Goal: Complete application form

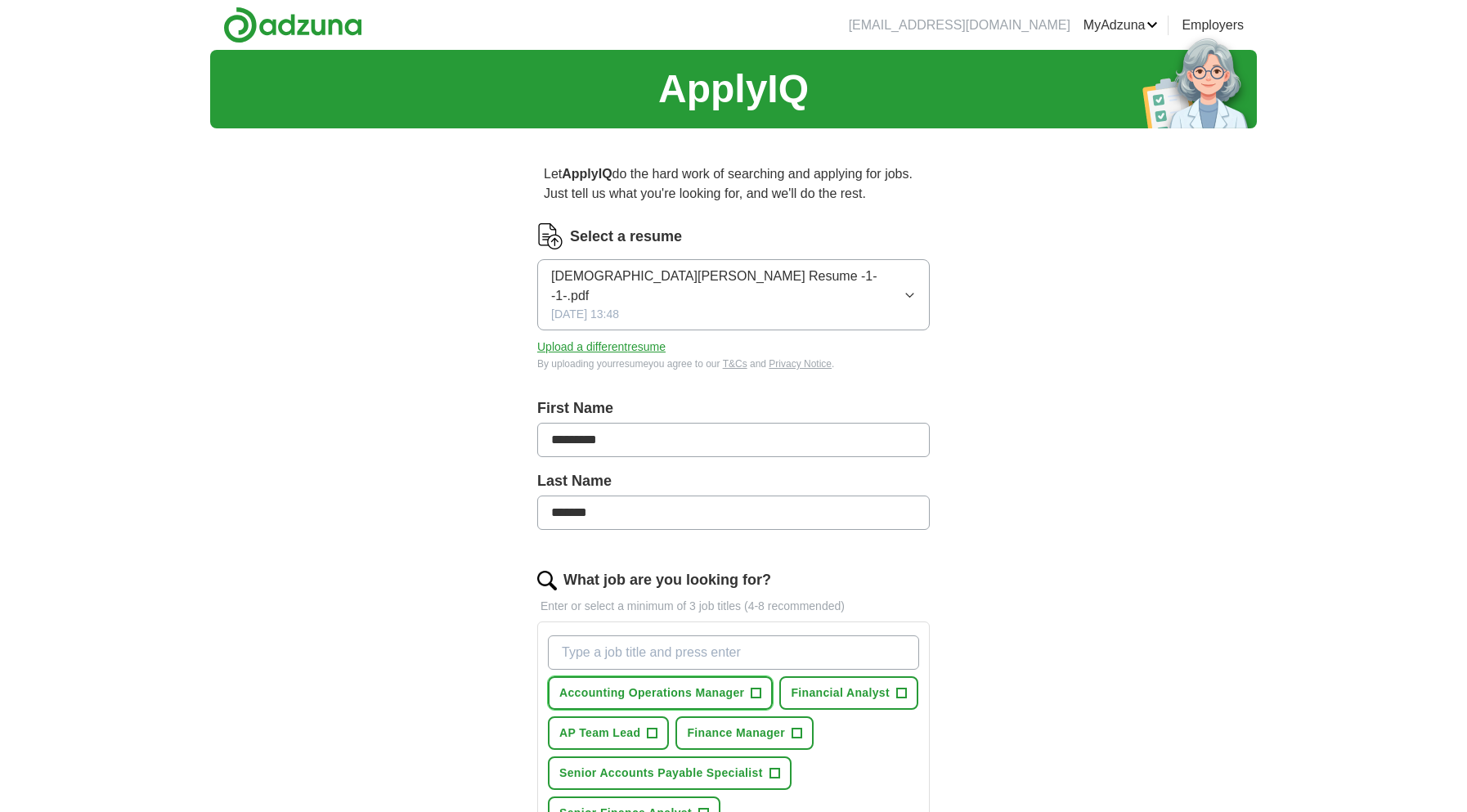
click at [754, 687] on span "+" at bounding box center [756, 694] width 10 height 13
click at [905, 687] on span "+" at bounding box center [901, 694] width 10 height 13
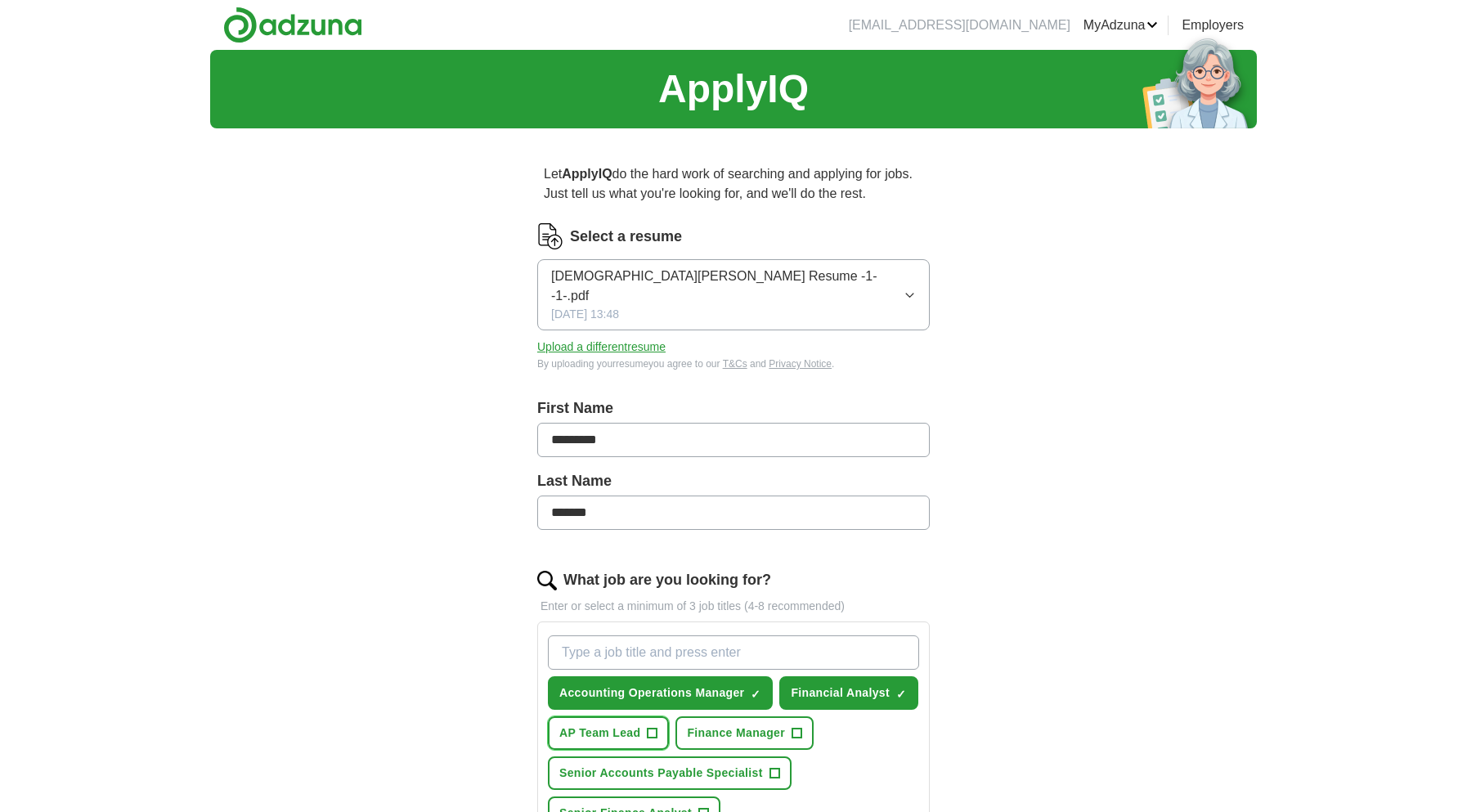
click at [653, 727] on span "+" at bounding box center [652, 734] width 10 height 13
click at [775, 767] on span "+" at bounding box center [775, 774] width 10 height 13
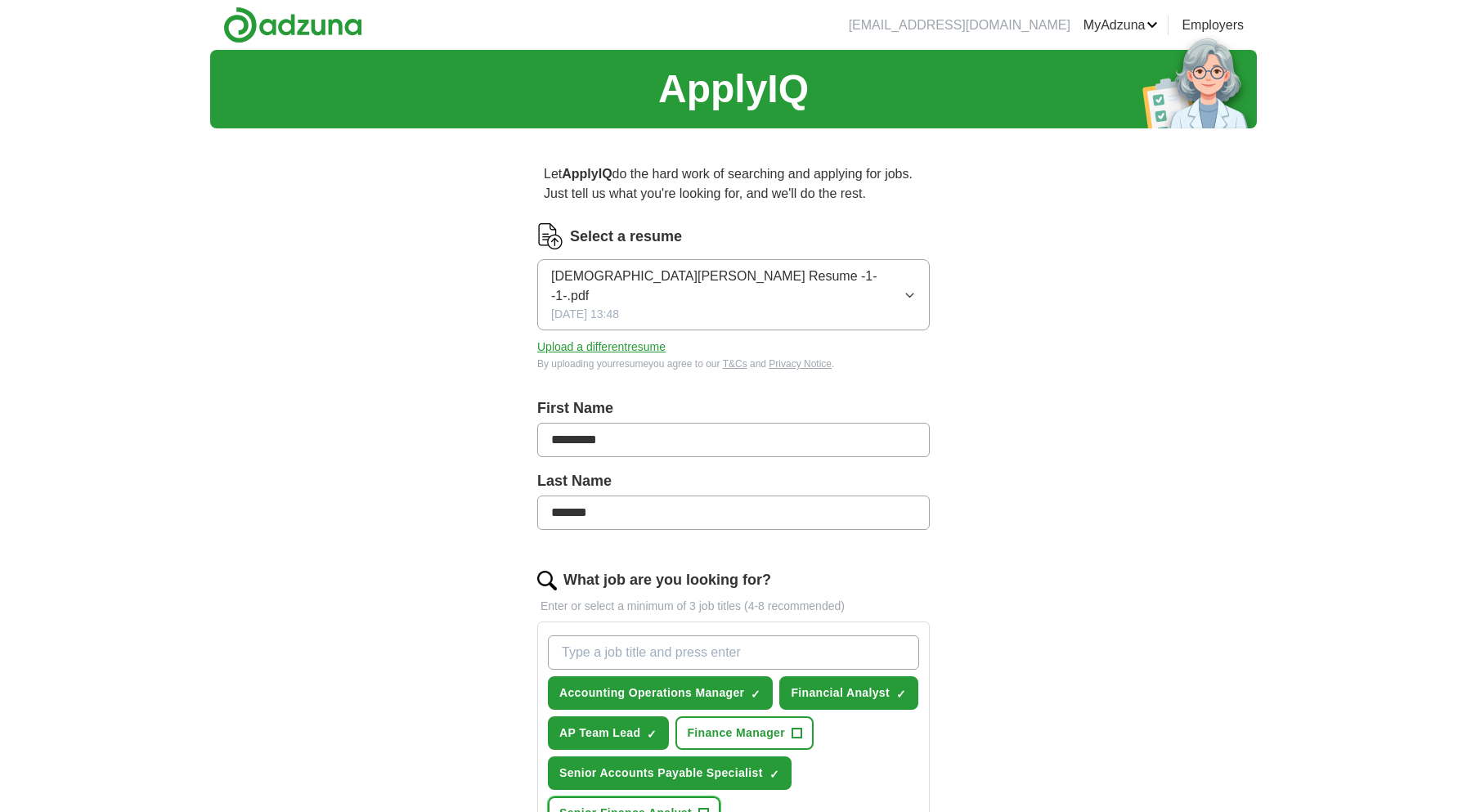
click at [702, 807] on span "+" at bounding box center [704, 814] width 10 height 13
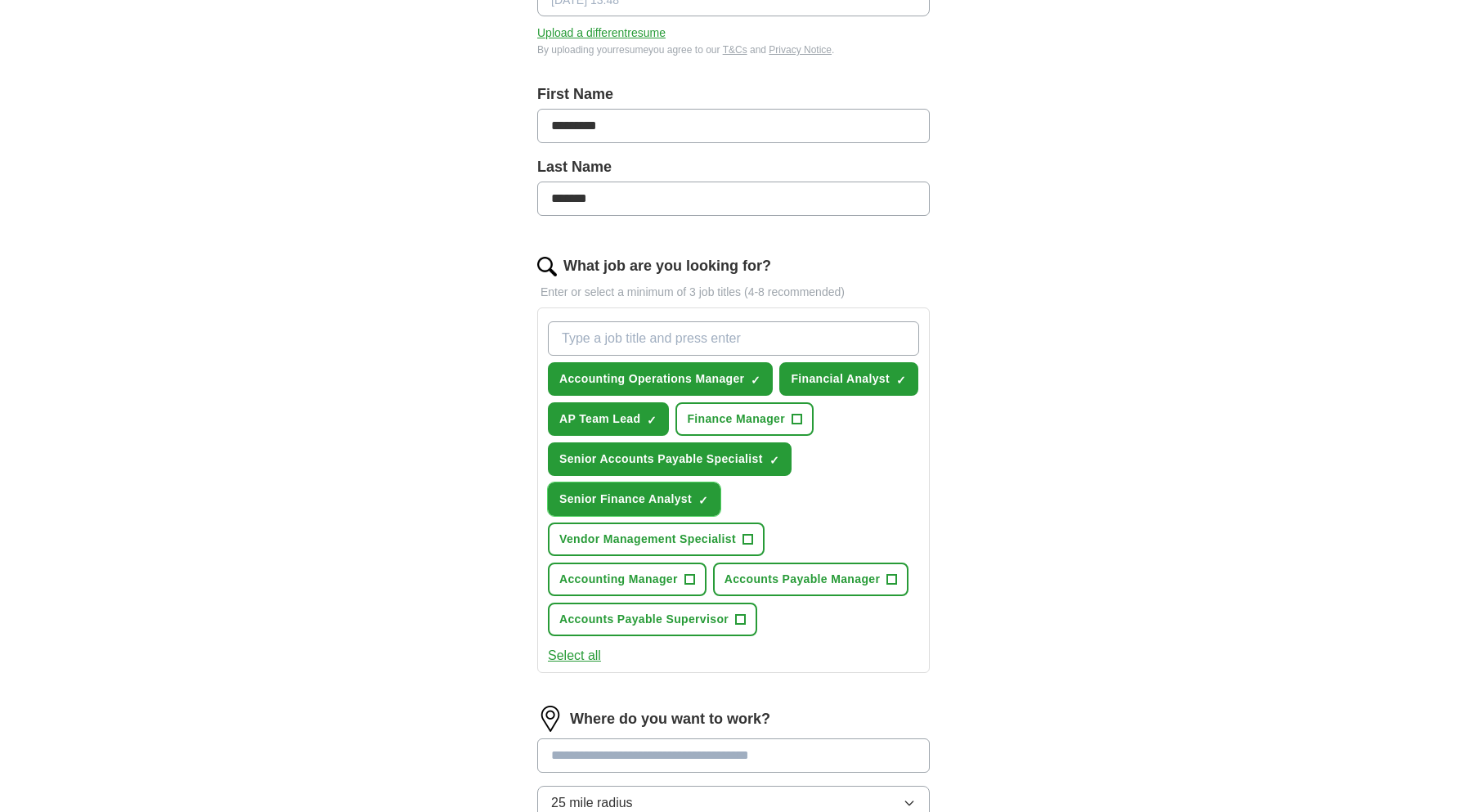
scroll to position [321, 0]
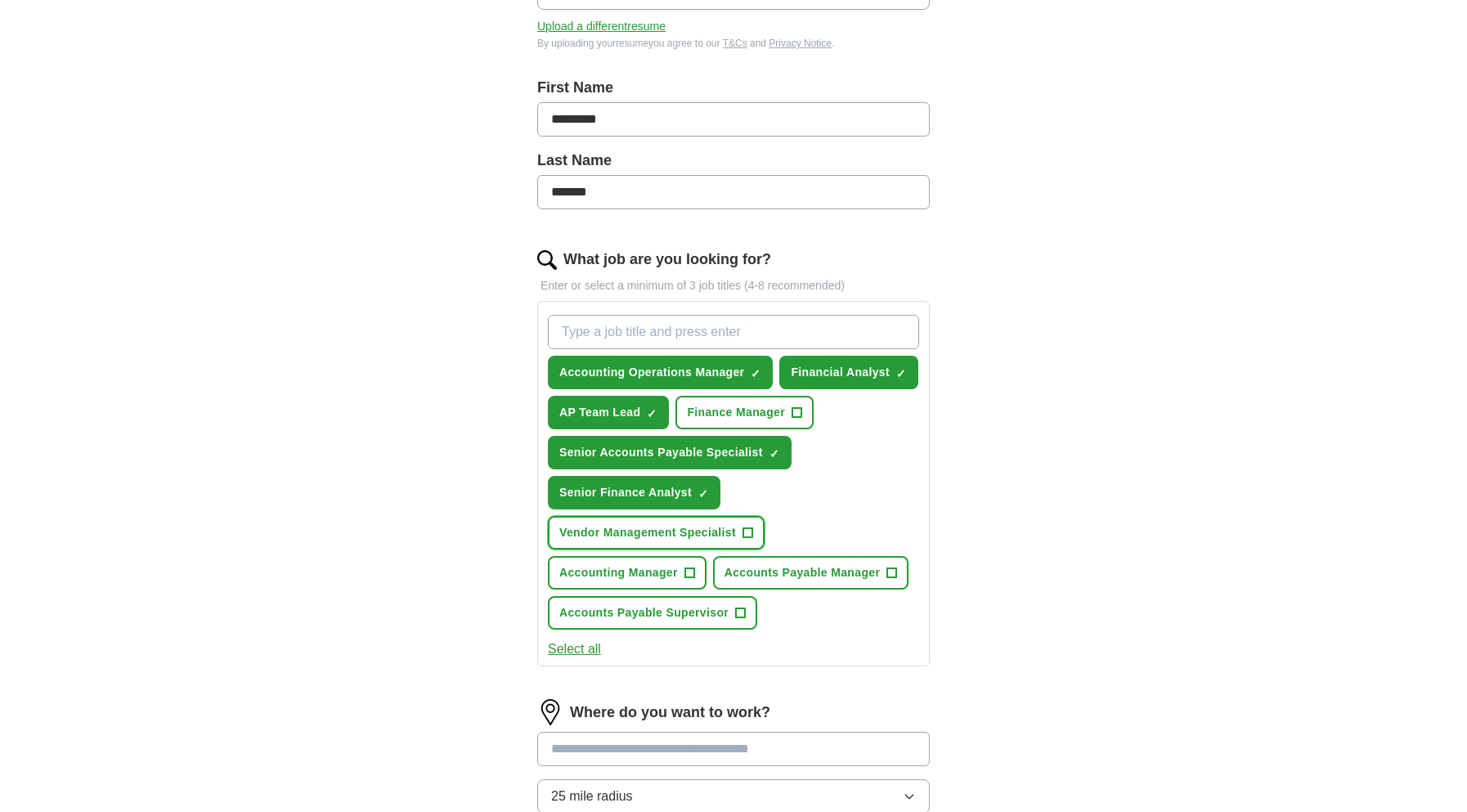
click at [755, 516] on button "Vendor Management Specialist +" at bounding box center [656, 533] width 217 height 33
click at [898, 556] on button "Accounts Payable Manager +" at bounding box center [810, 573] width 195 height 33
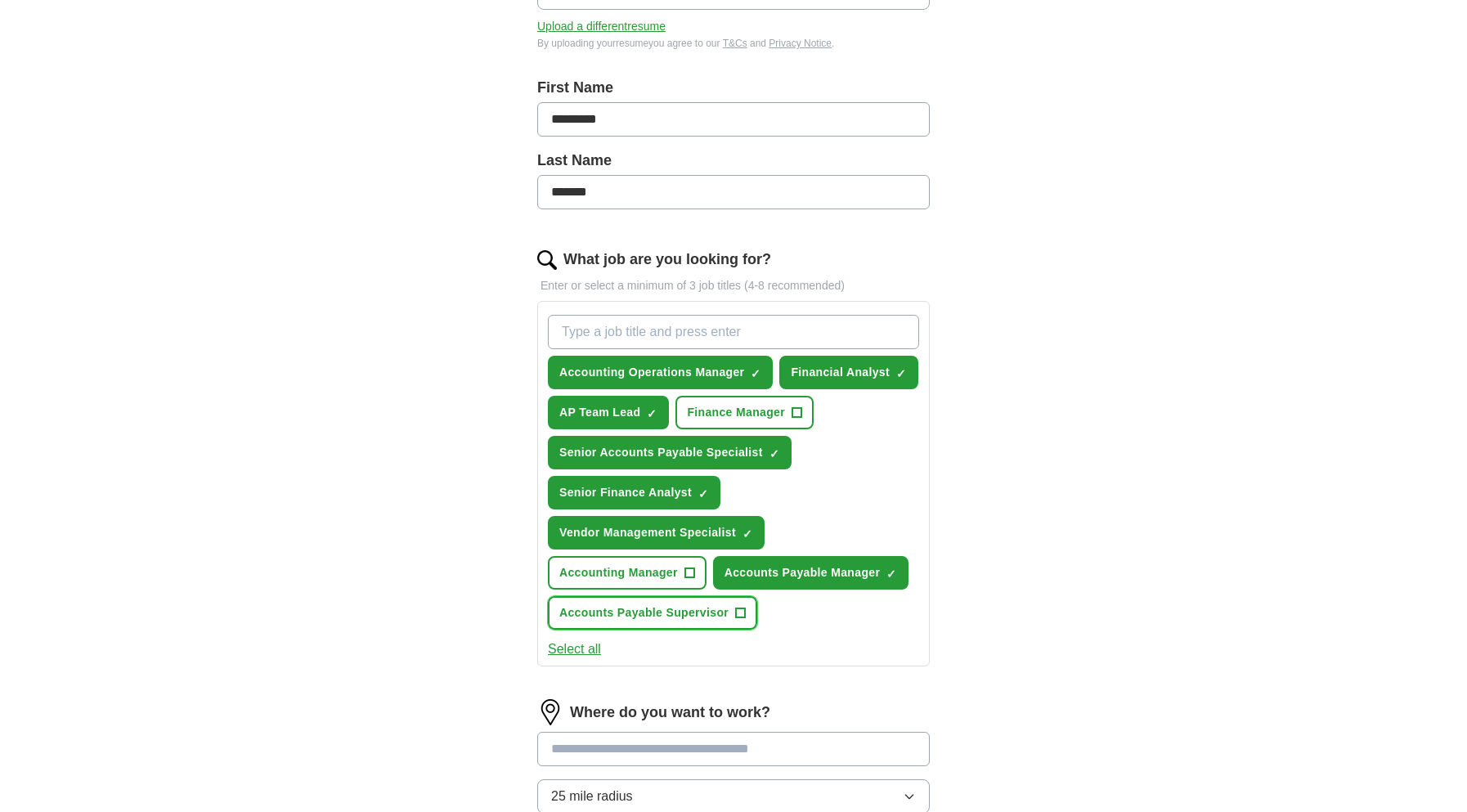
click at [742, 607] on span "+" at bounding box center [741, 613] width 10 height 13
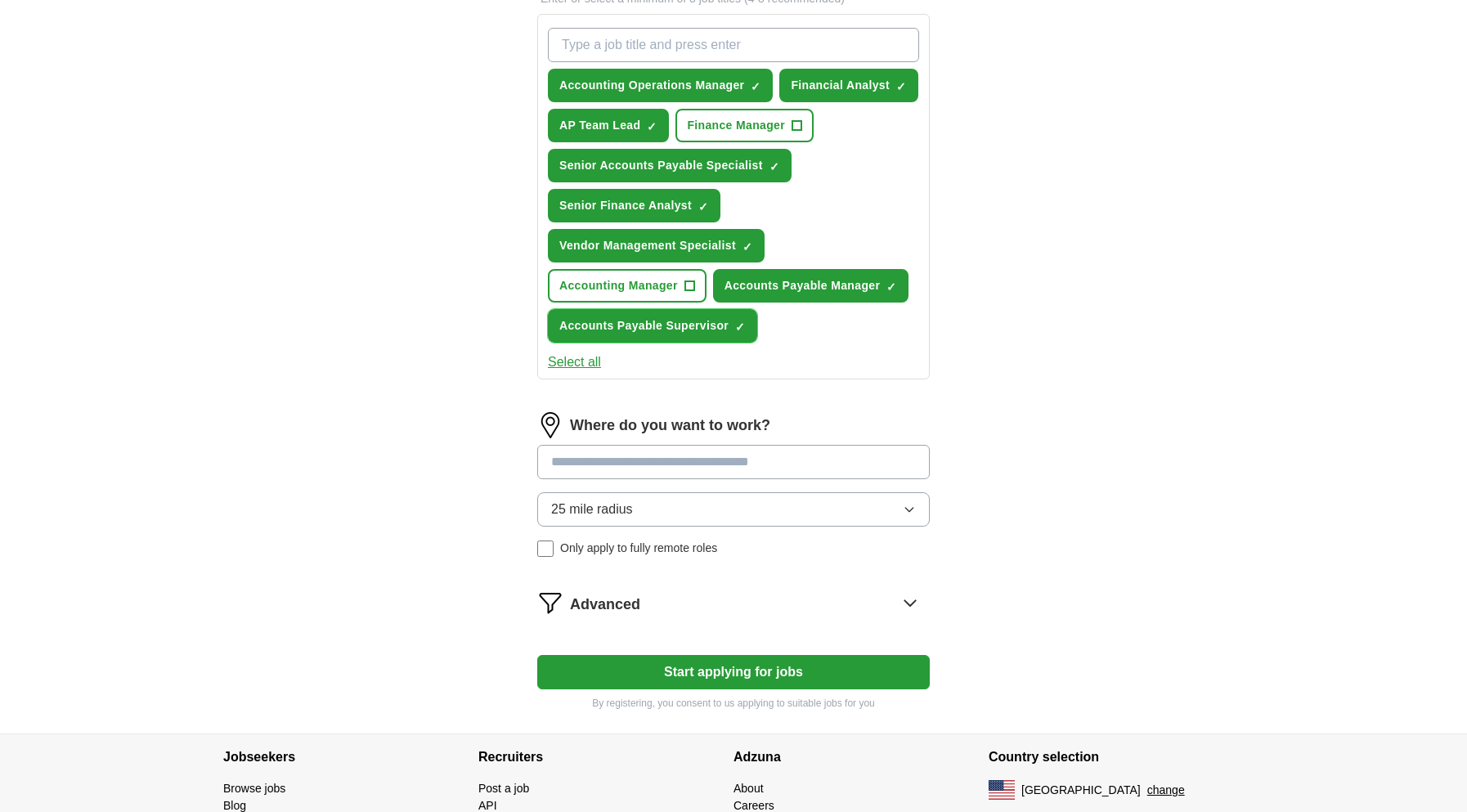
scroll to position [622, 0]
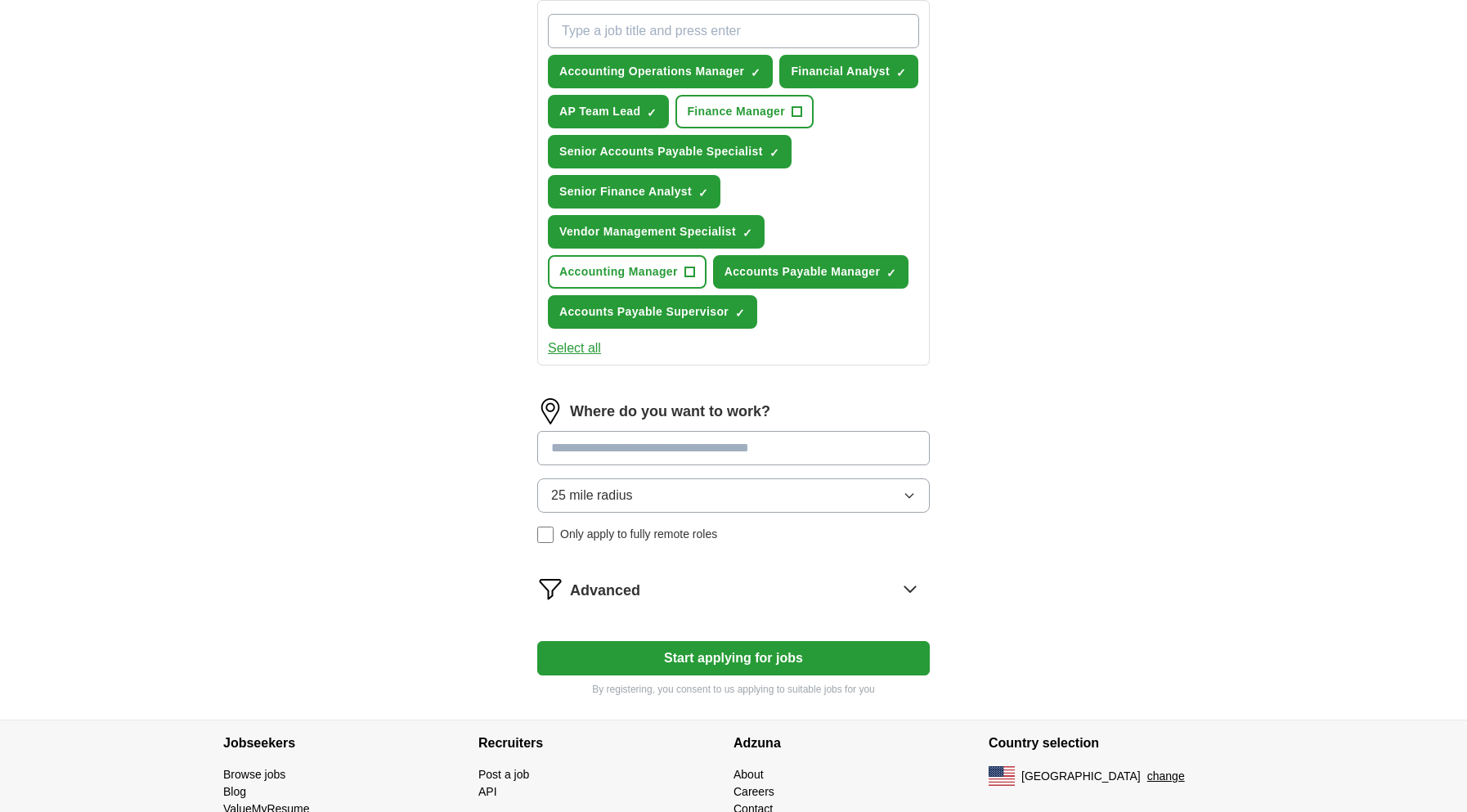
click at [708, 434] on input at bounding box center [733, 448] width 392 height 34
click at [823, 475] on div "Where do you want to work? 25 mile radius Only apply to fully remote roles" at bounding box center [733, 477] width 392 height 158
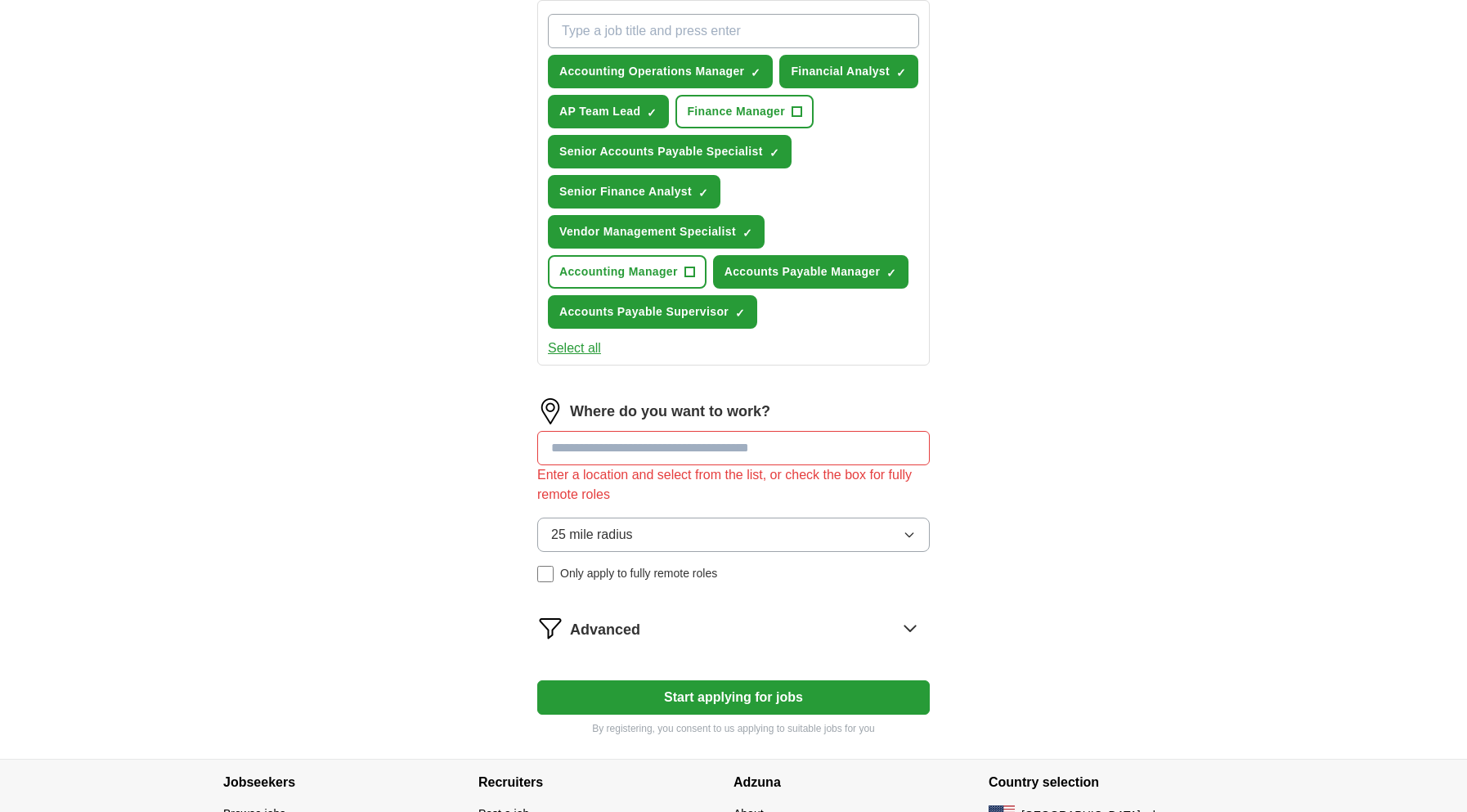
click at [729, 431] on input at bounding box center [733, 448] width 392 height 34
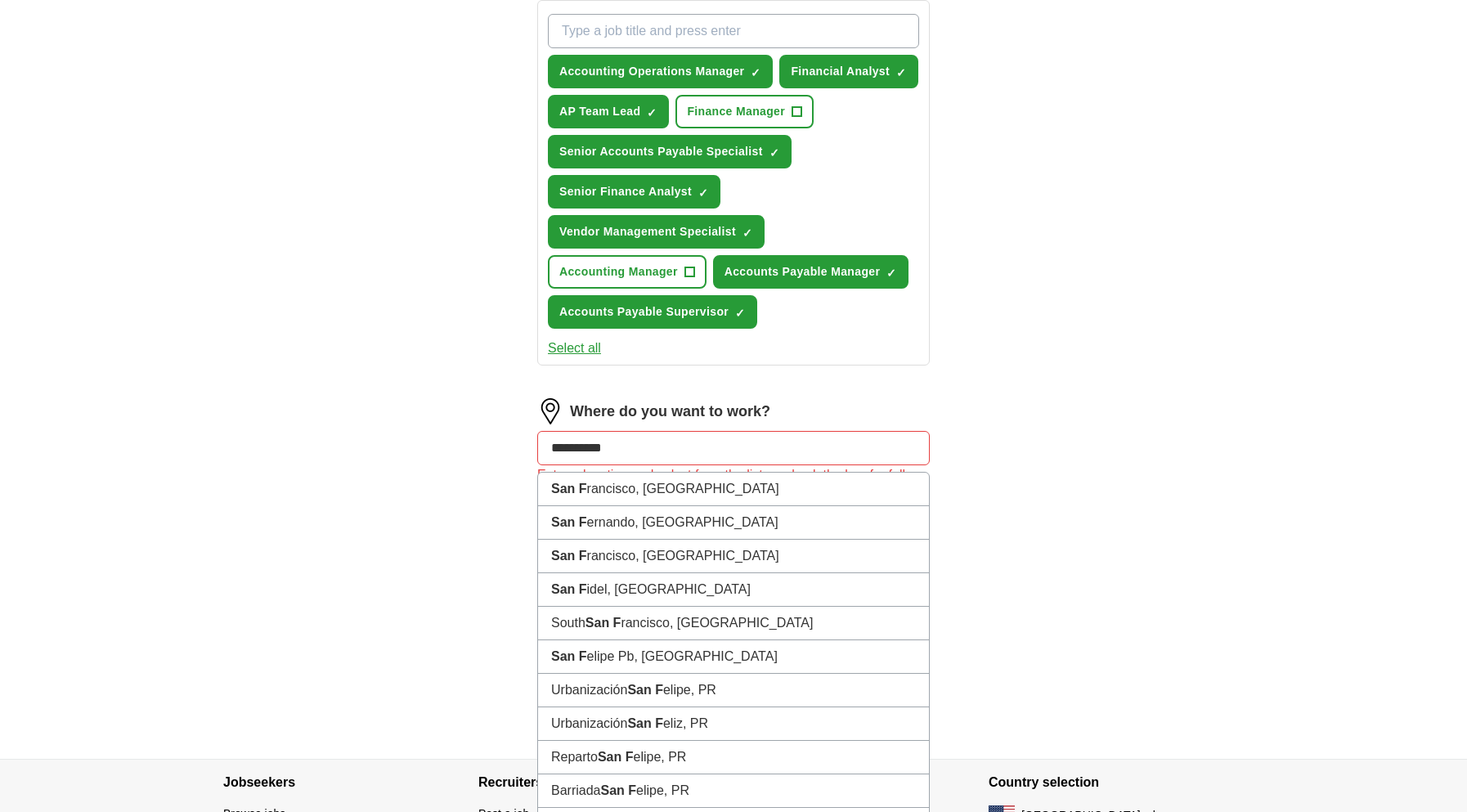
type input "**********"
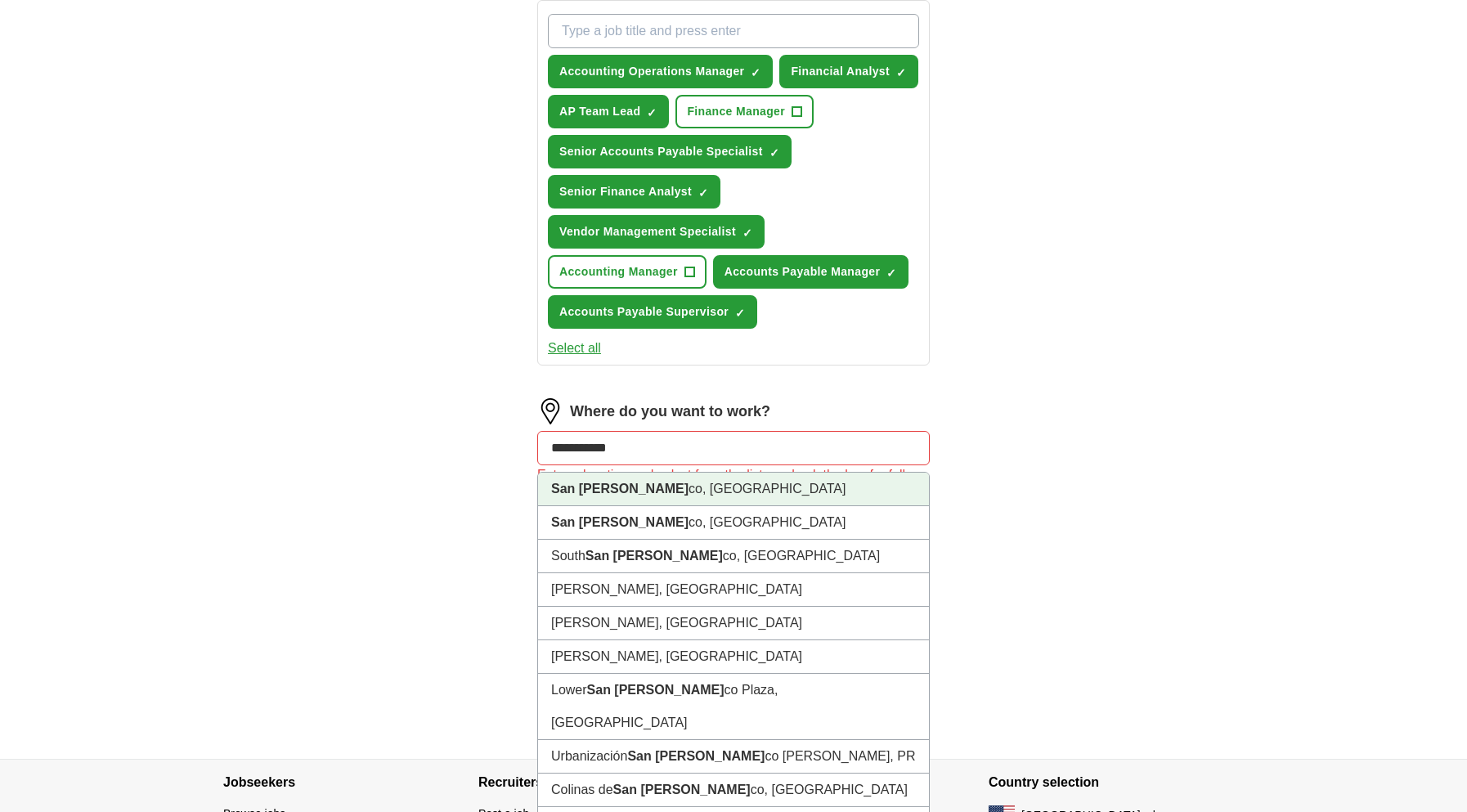
click at [702, 475] on li "San [PERSON_NAME] co, [GEOGRAPHIC_DATA]" at bounding box center [733, 490] width 391 height 33
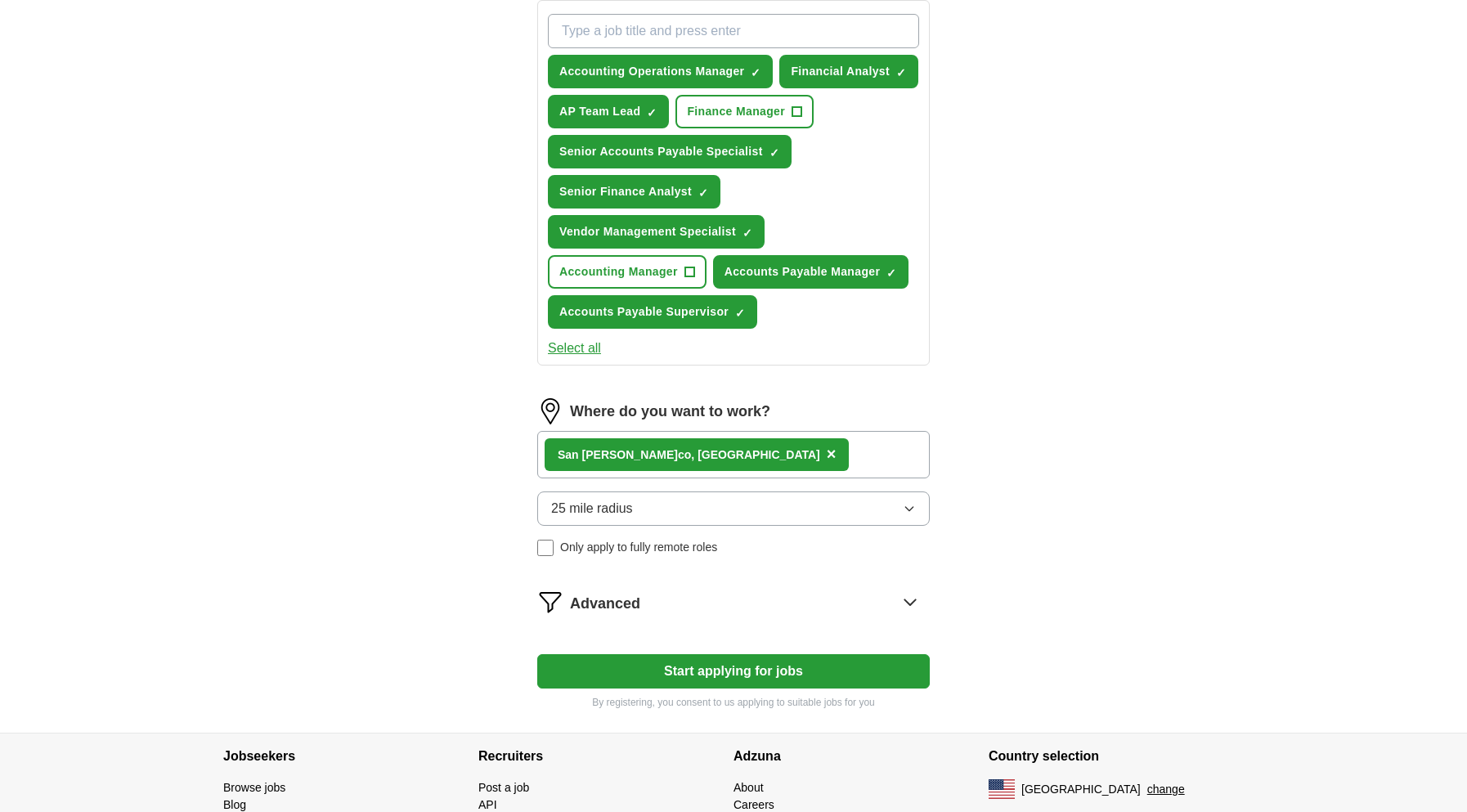
click at [761, 491] on button "25 mile radius" at bounding box center [733, 508] width 392 height 34
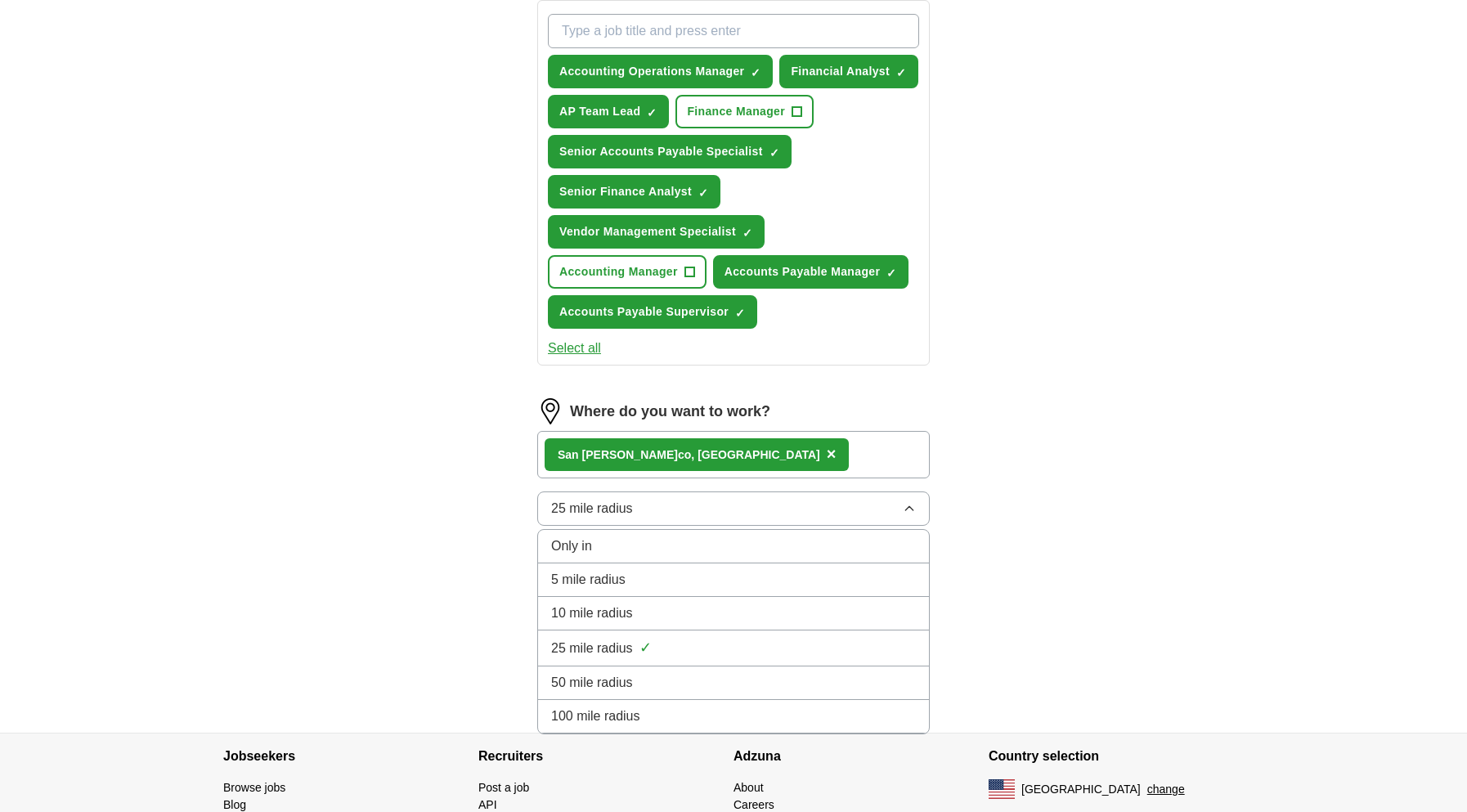
click at [671, 673] on div "50 mile radius" at bounding box center [733, 683] width 365 height 20
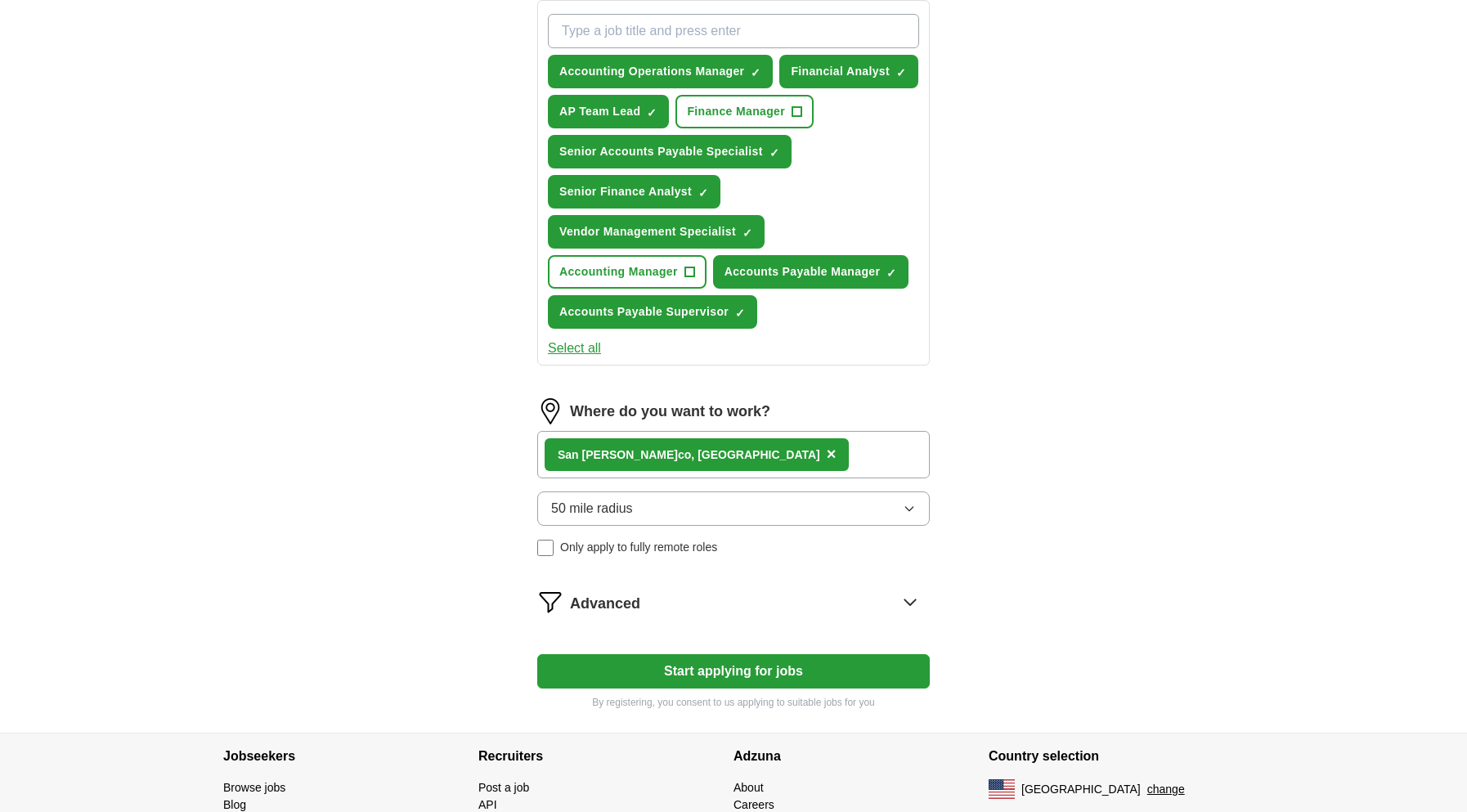
click at [470, 620] on div "ApplyIQ Let ApplyIQ do the hard work of searching and applying for jobs. Just t…" at bounding box center [733, 80] width 1046 height 1304
click at [765, 588] on div "Advanced" at bounding box center [750, 601] width 360 height 26
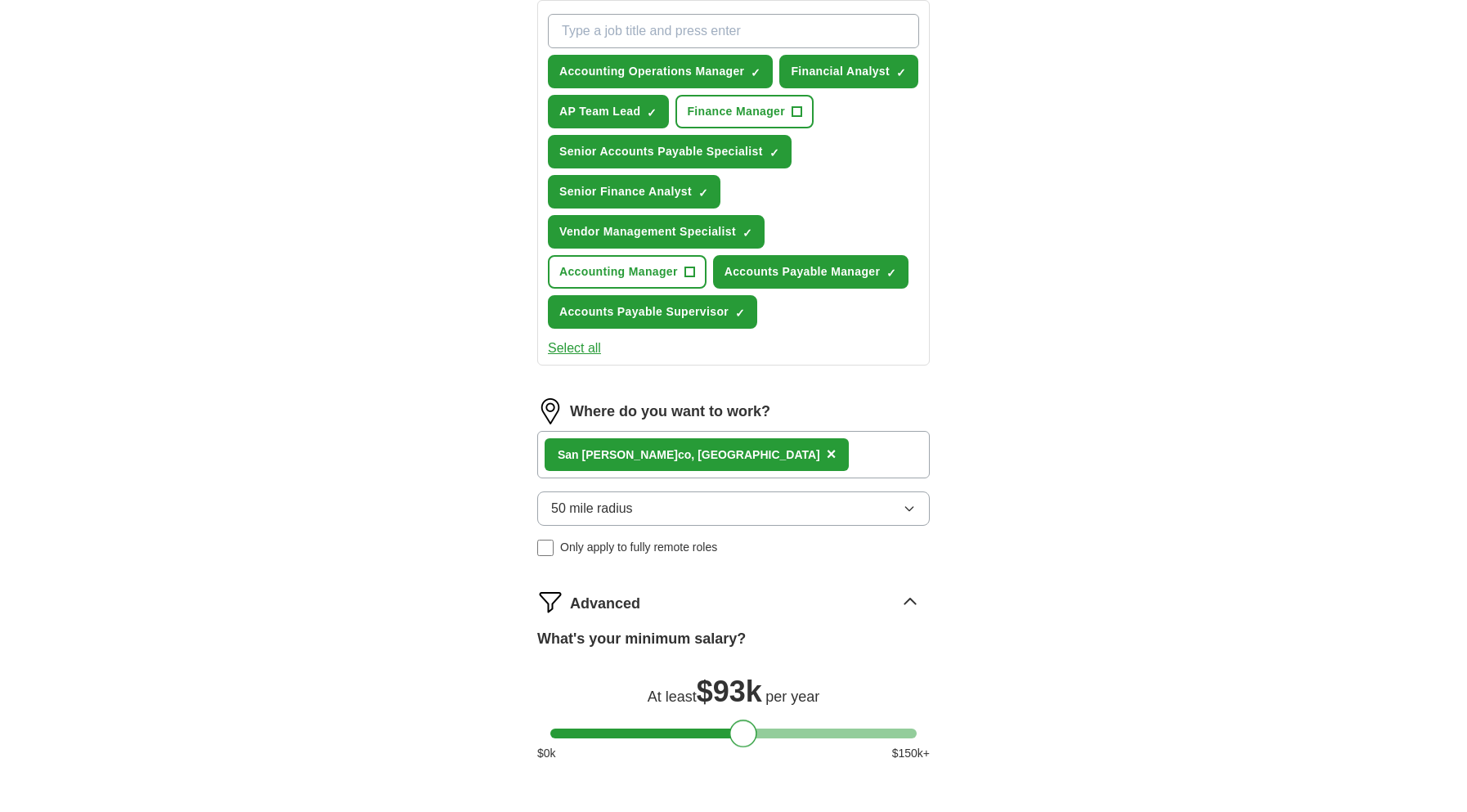
drag, startPoint x: 565, startPoint y: 721, endPoint x: 743, endPoint y: 734, distance: 178.5
click at [743, 734] on div "What's your minimum salary? At least $ 93k per year $ 0 k $ 150 k+" at bounding box center [733, 701] width 392 height 147
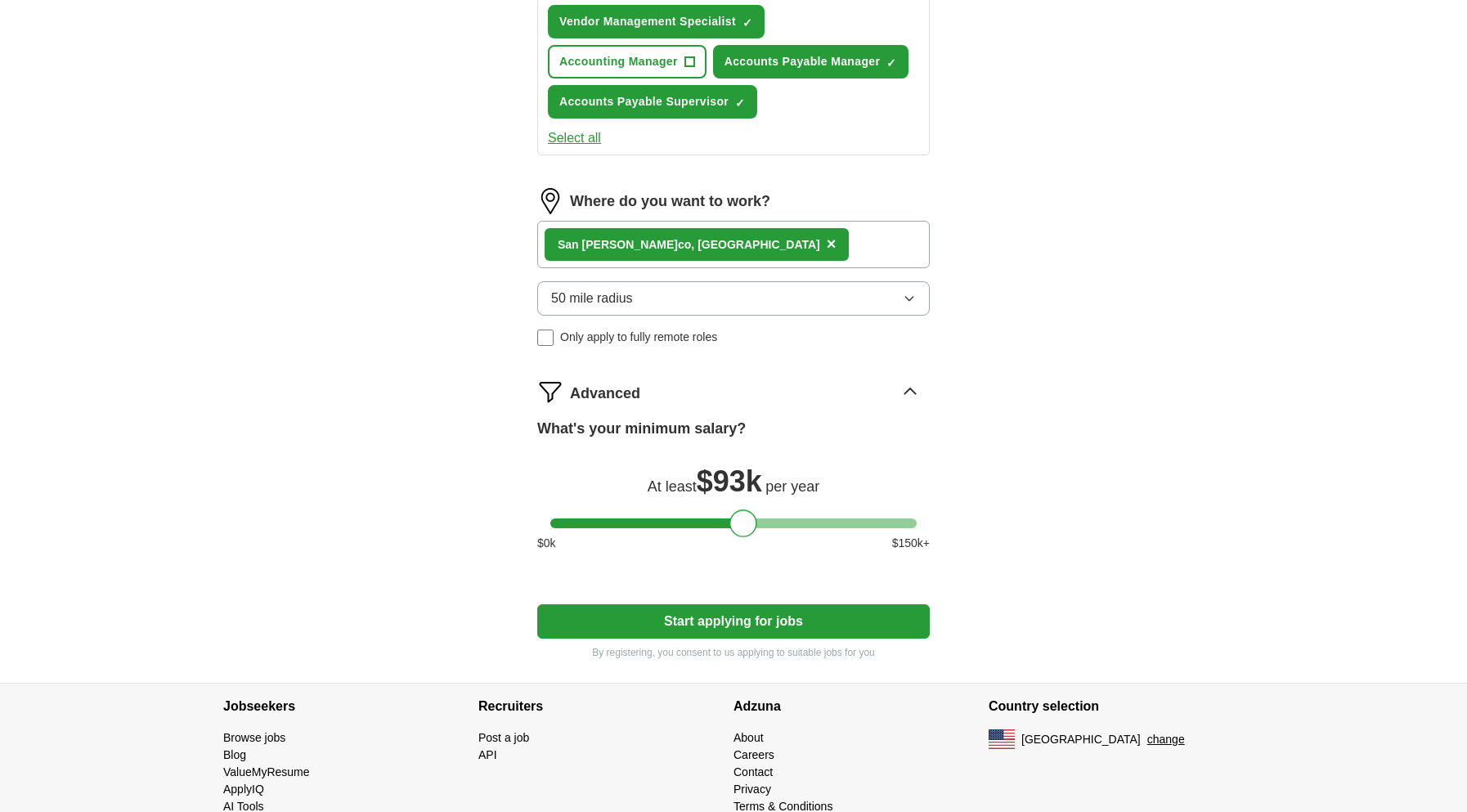
scroll to position [841, 0]
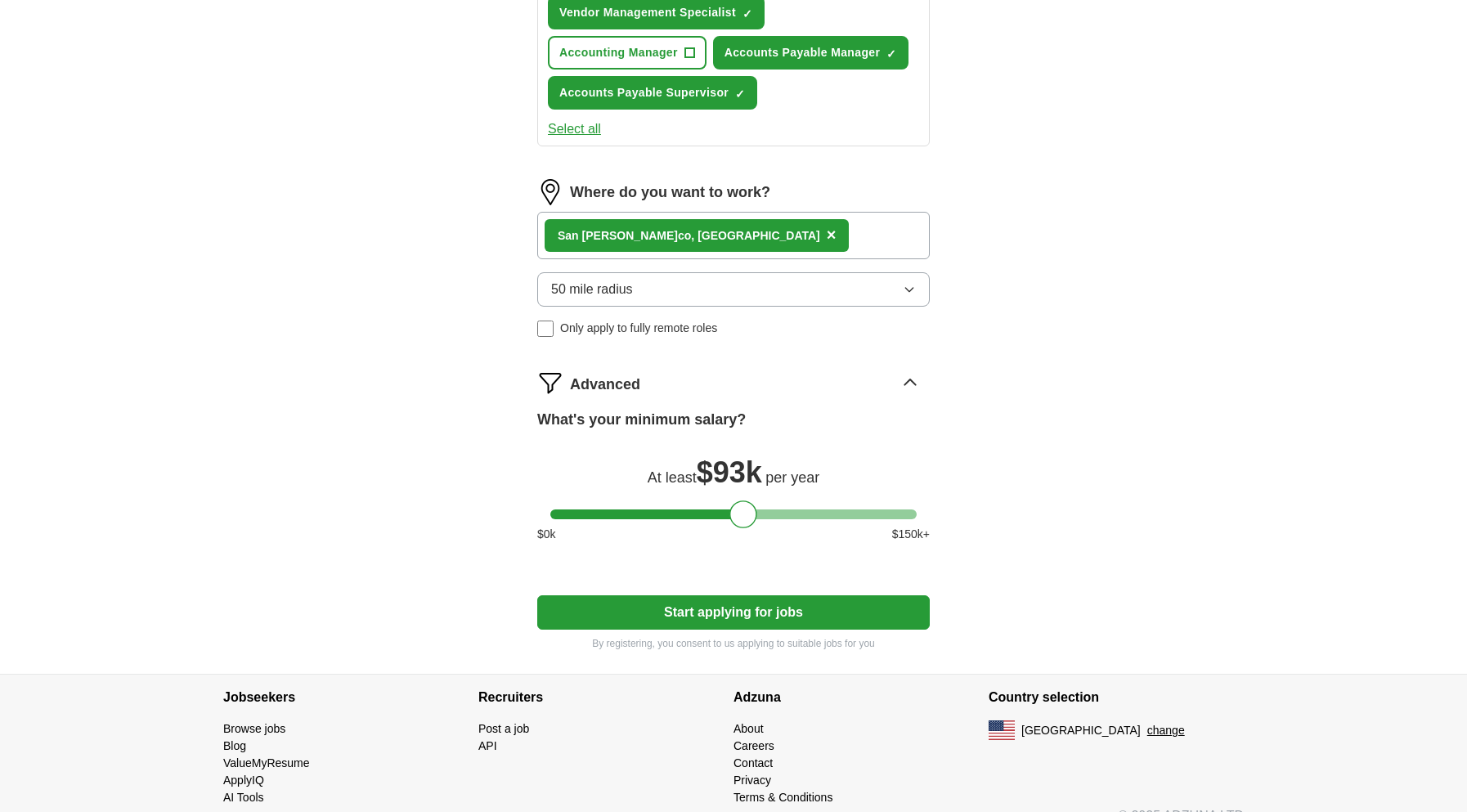
click at [781, 605] on button "Start applying for jobs" at bounding box center [733, 612] width 392 height 34
select select "**"
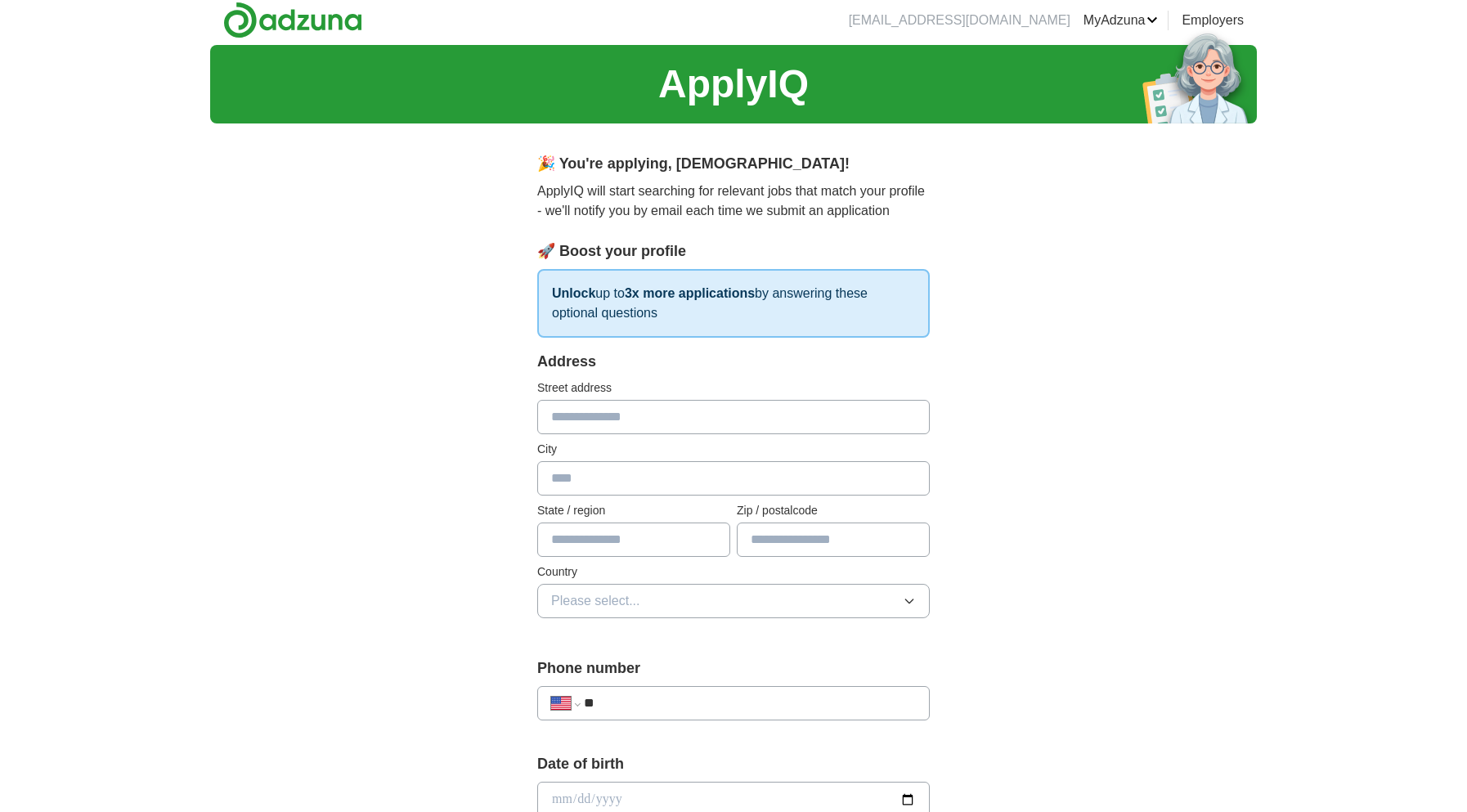
scroll to position [0, 0]
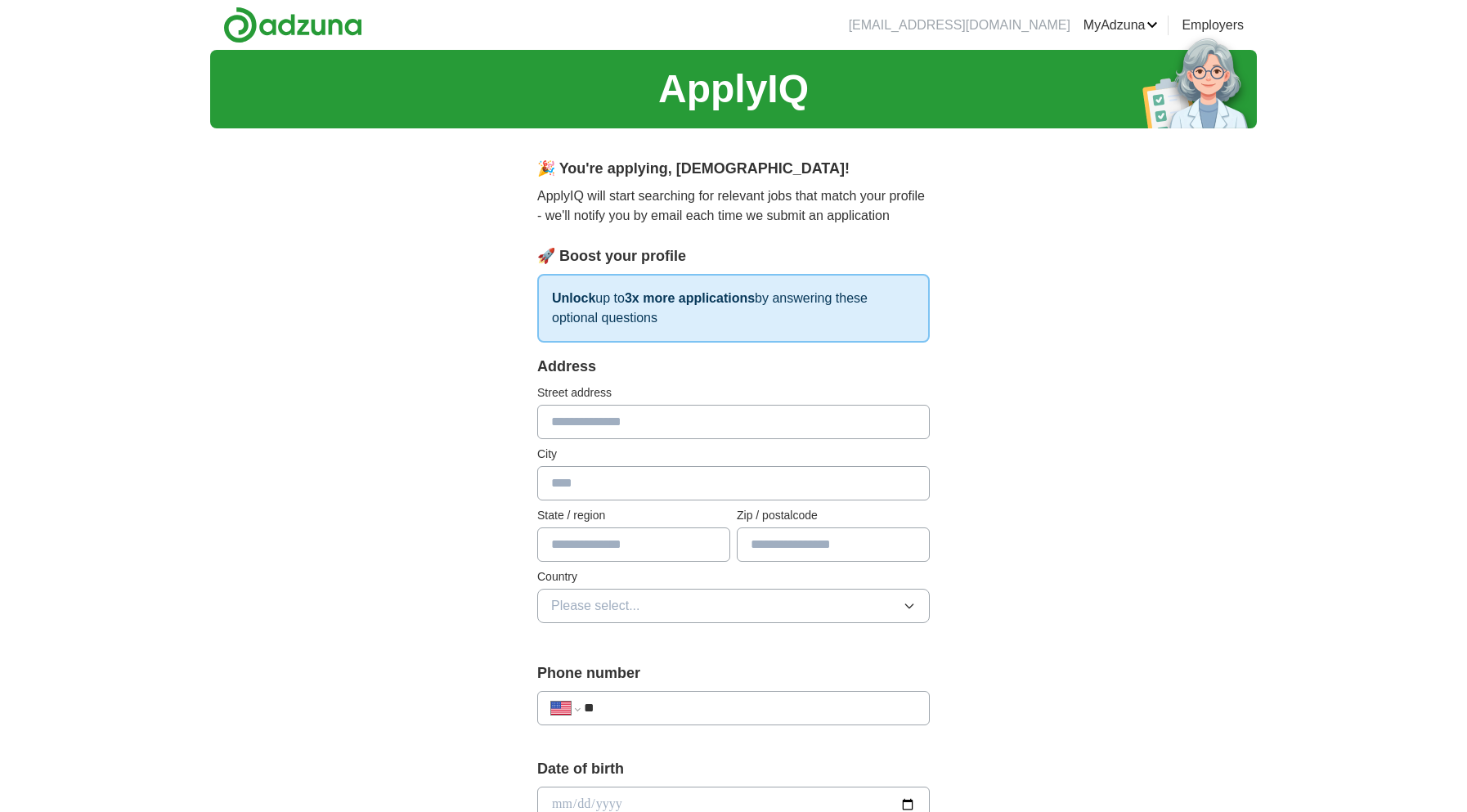
click at [682, 427] on input "text" at bounding box center [733, 421] width 392 height 34
type input "**********"
type input "*********"
type input "**"
type input "*****"
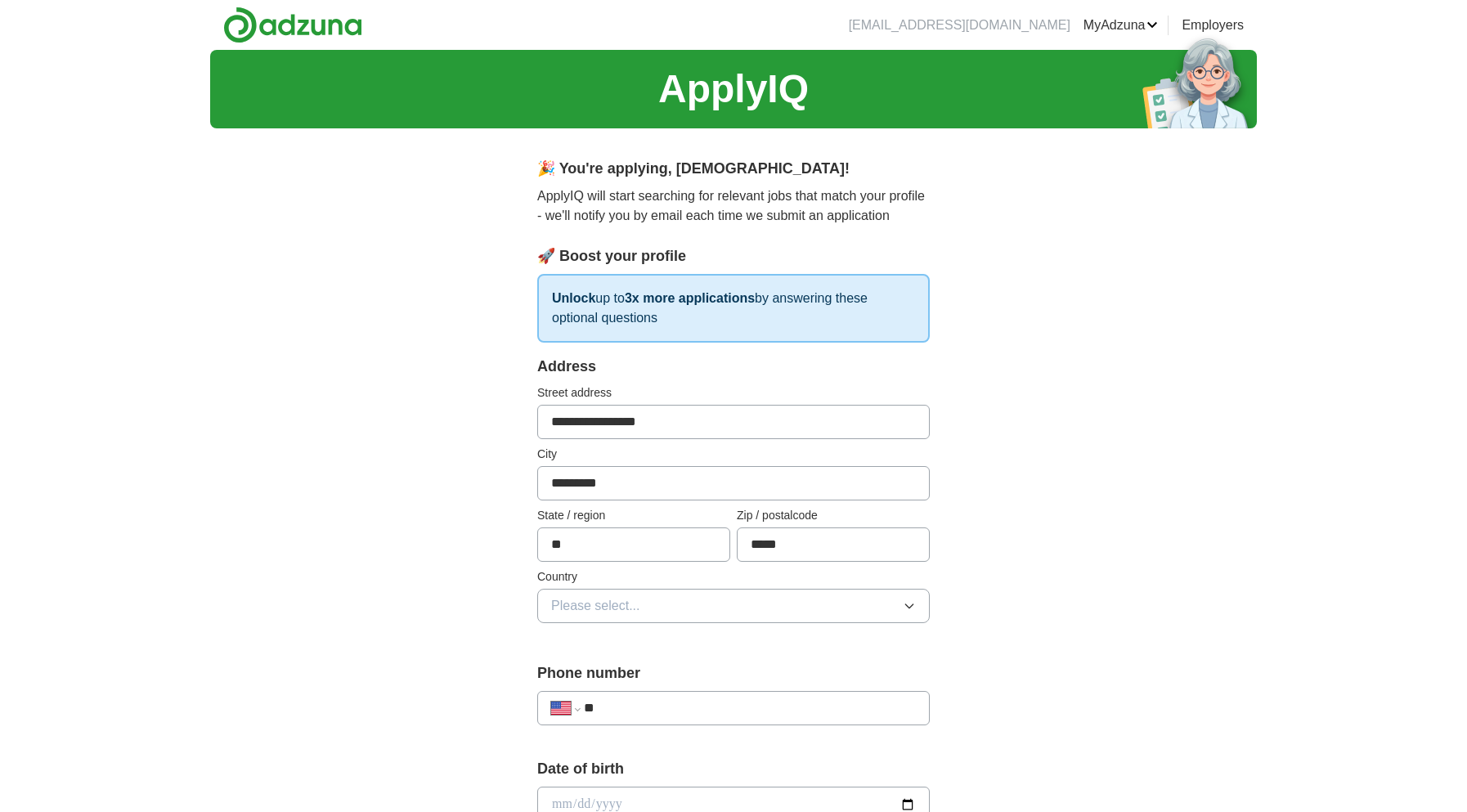
click at [773, 611] on button "Please select..." at bounding box center [733, 605] width 392 height 34
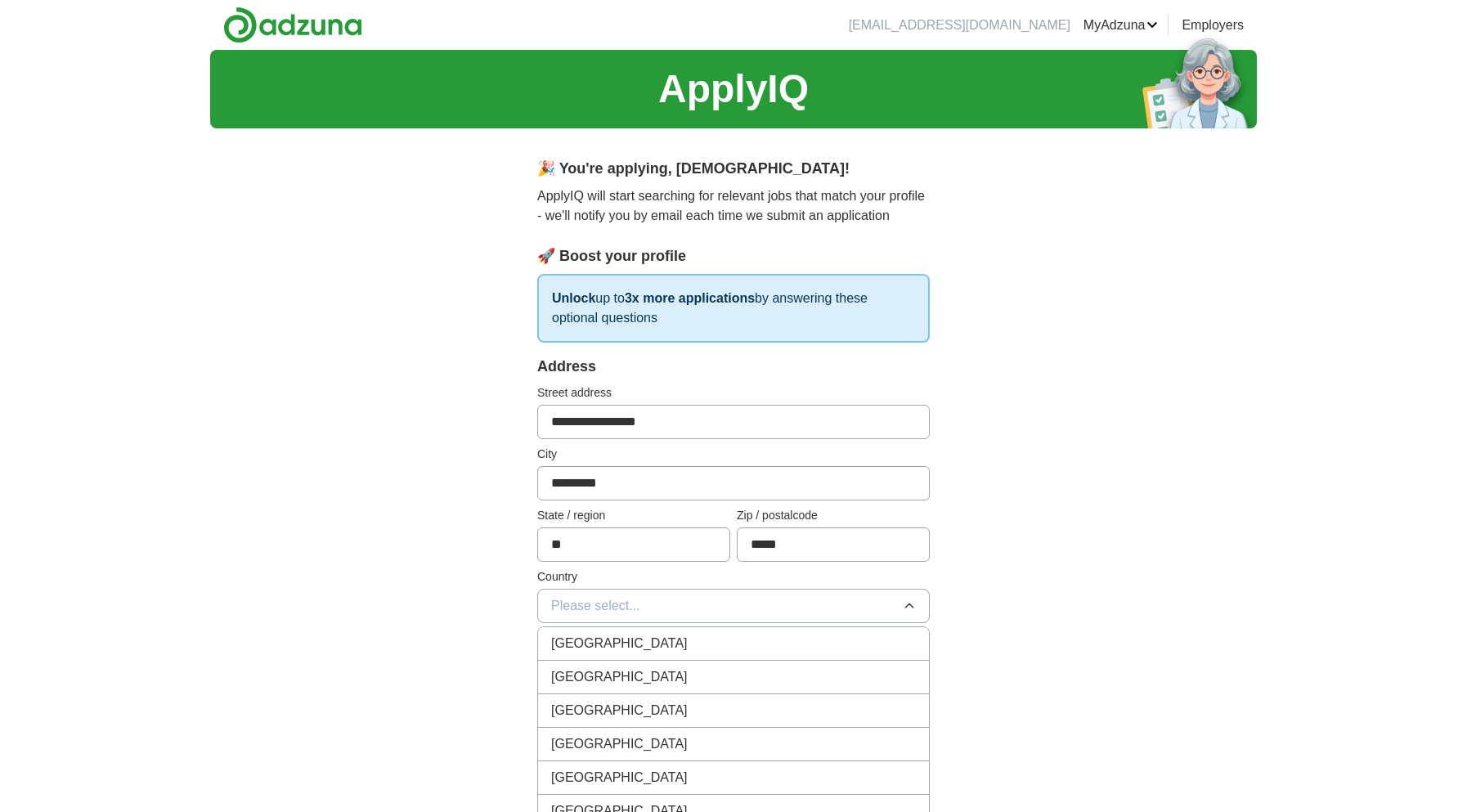
click at [731, 673] on div "[GEOGRAPHIC_DATA]" at bounding box center [733, 677] width 365 height 20
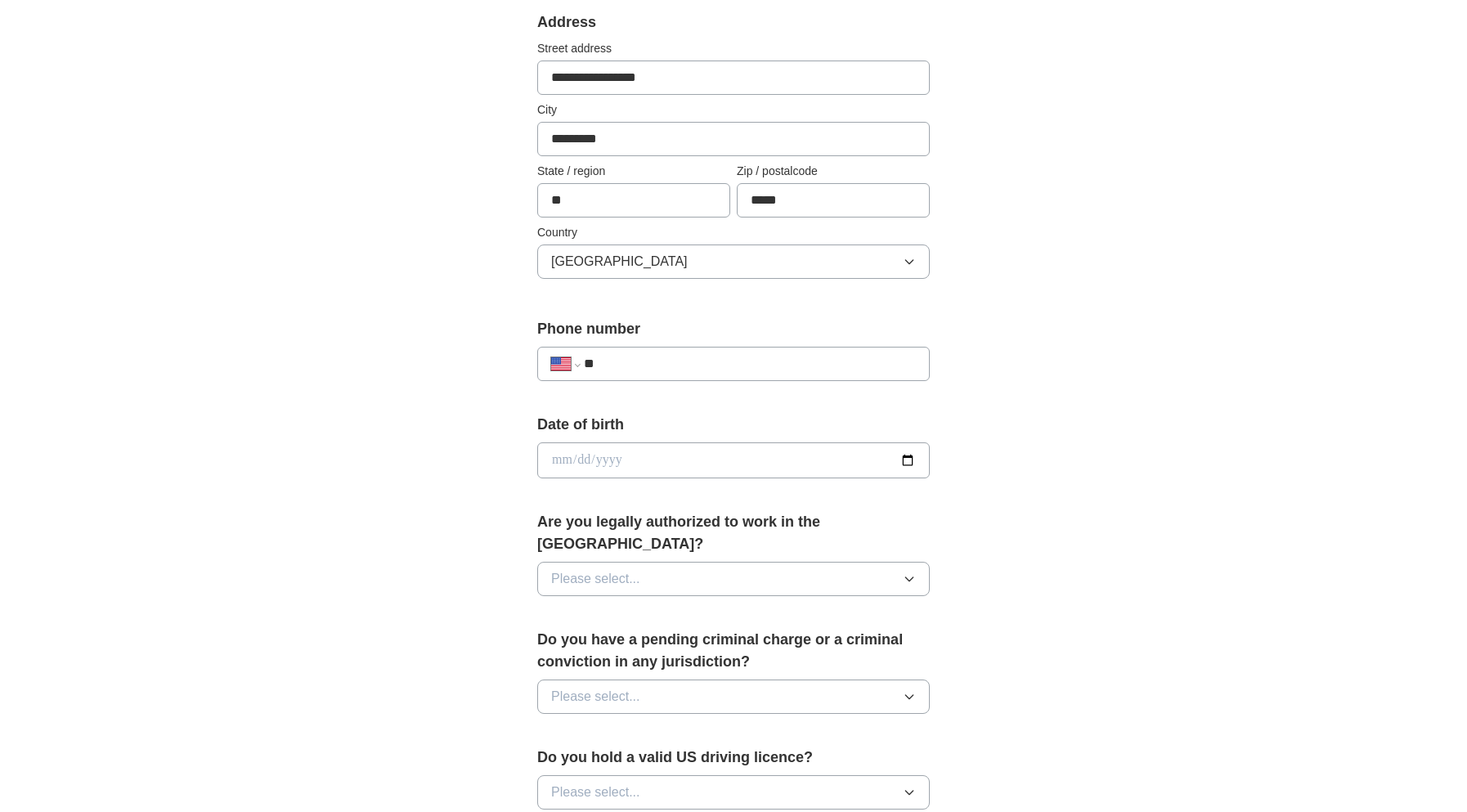
scroll to position [353, 0]
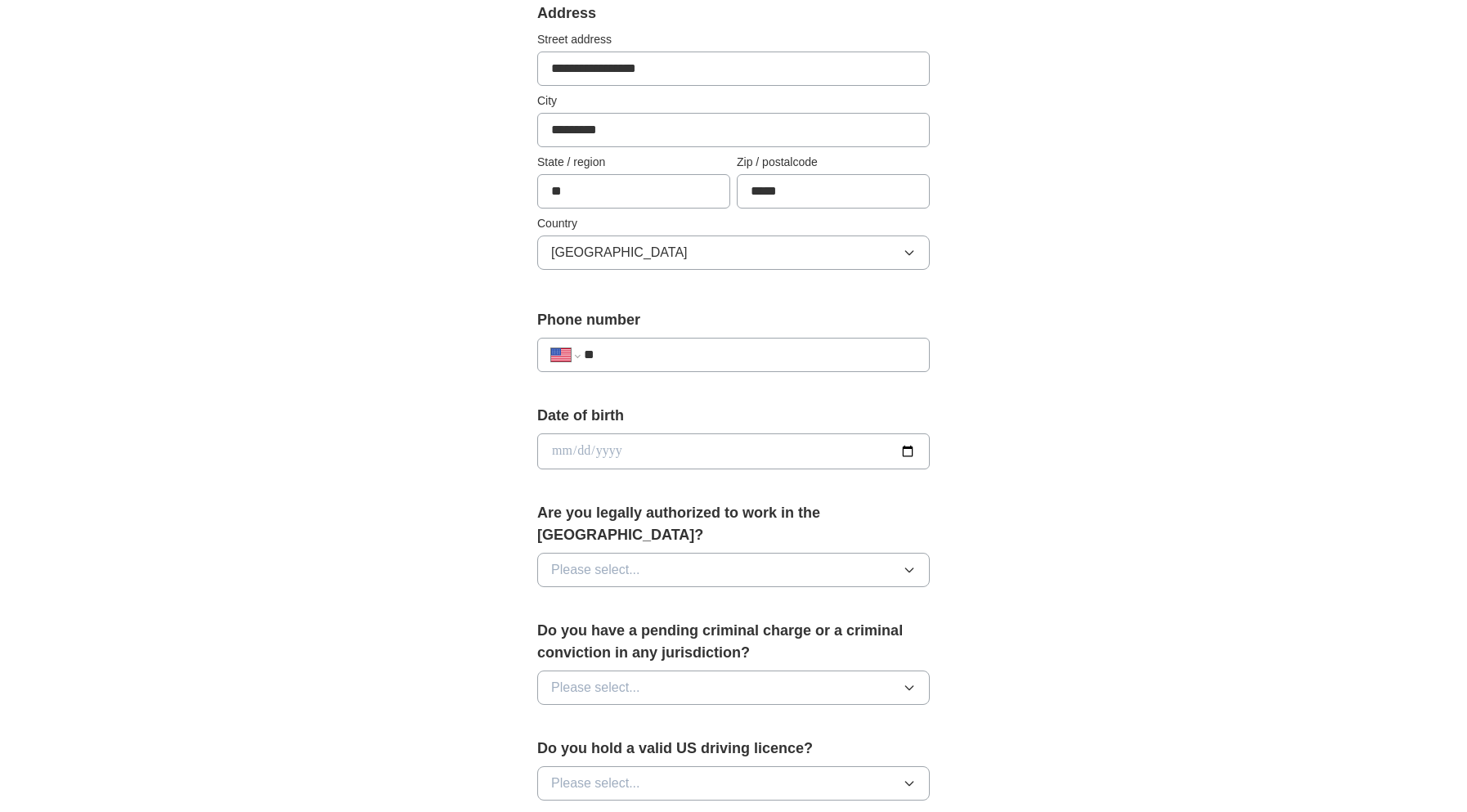
drag, startPoint x: 709, startPoint y: 336, endPoint x: 709, endPoint y: 347, distance: 11.0
click at [709, 337] on div "**********" at bounding box center [733, 347] width 392 height 76
click at [709, 349] on input "**" at bounding box center [750, 355] width 332 height 20
type input "**********"
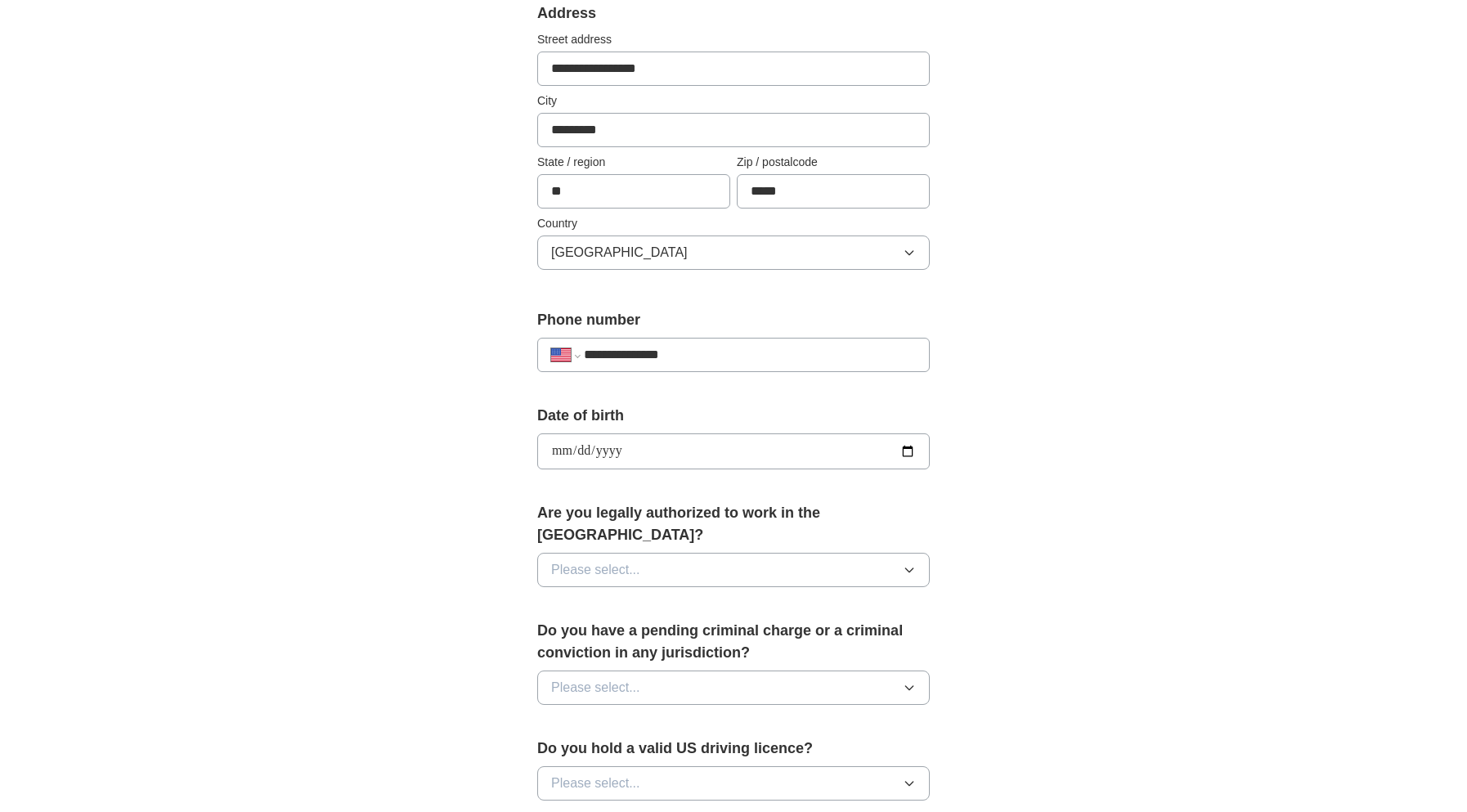
click at [867, 554] on button "Please select..." at bounding box center [733, 569] width 392 height 34
click at [820, 596] on li "Yes" at bounding box center [733, 608] width 391 height 33
click at [879, 671] on button "Please select..." at bounding box center [733, 687] width 392 height 34
click at [805, 749] on div "No" at bounding box center [733, 759] width 365 height 20
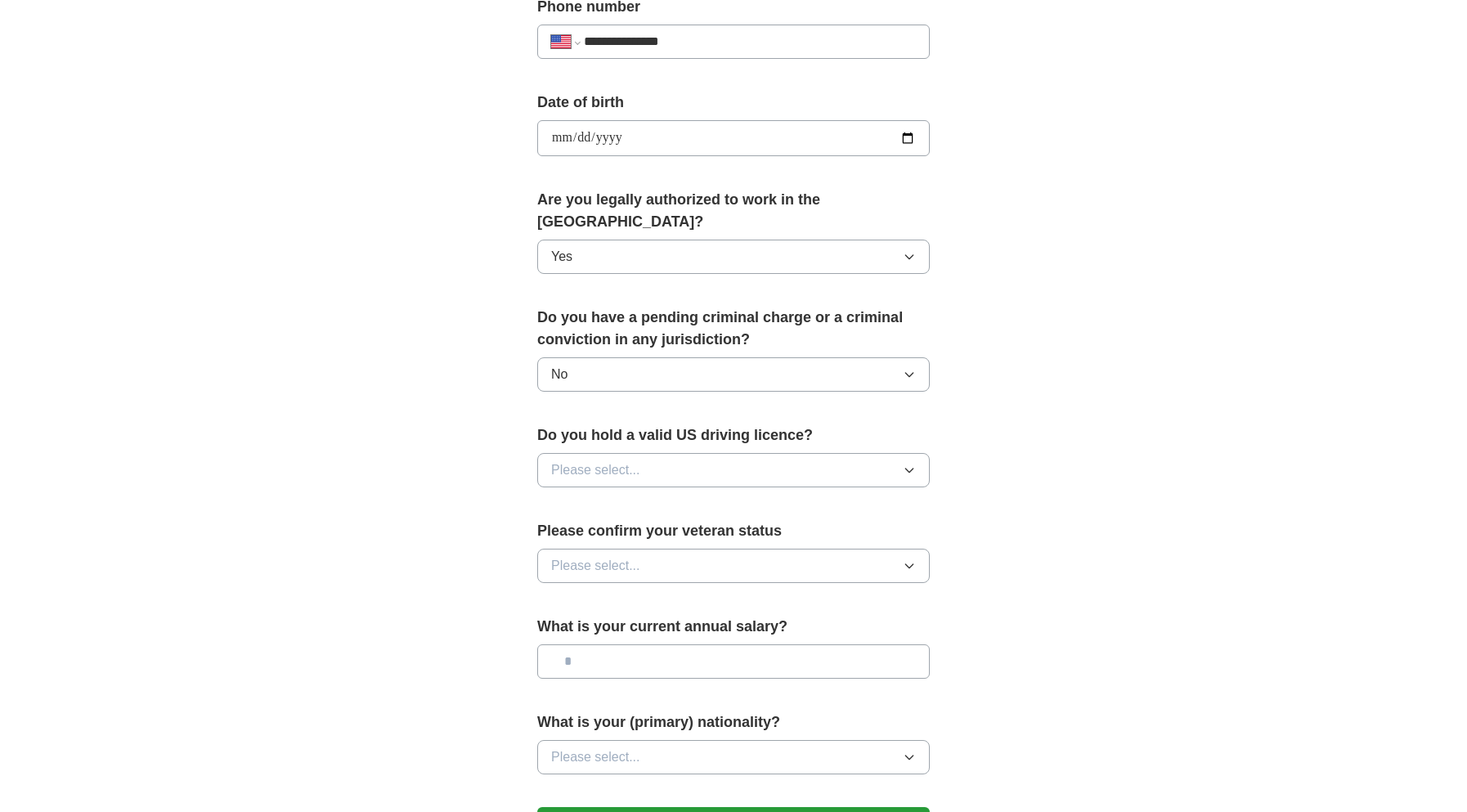
scroll to position [670, 0]
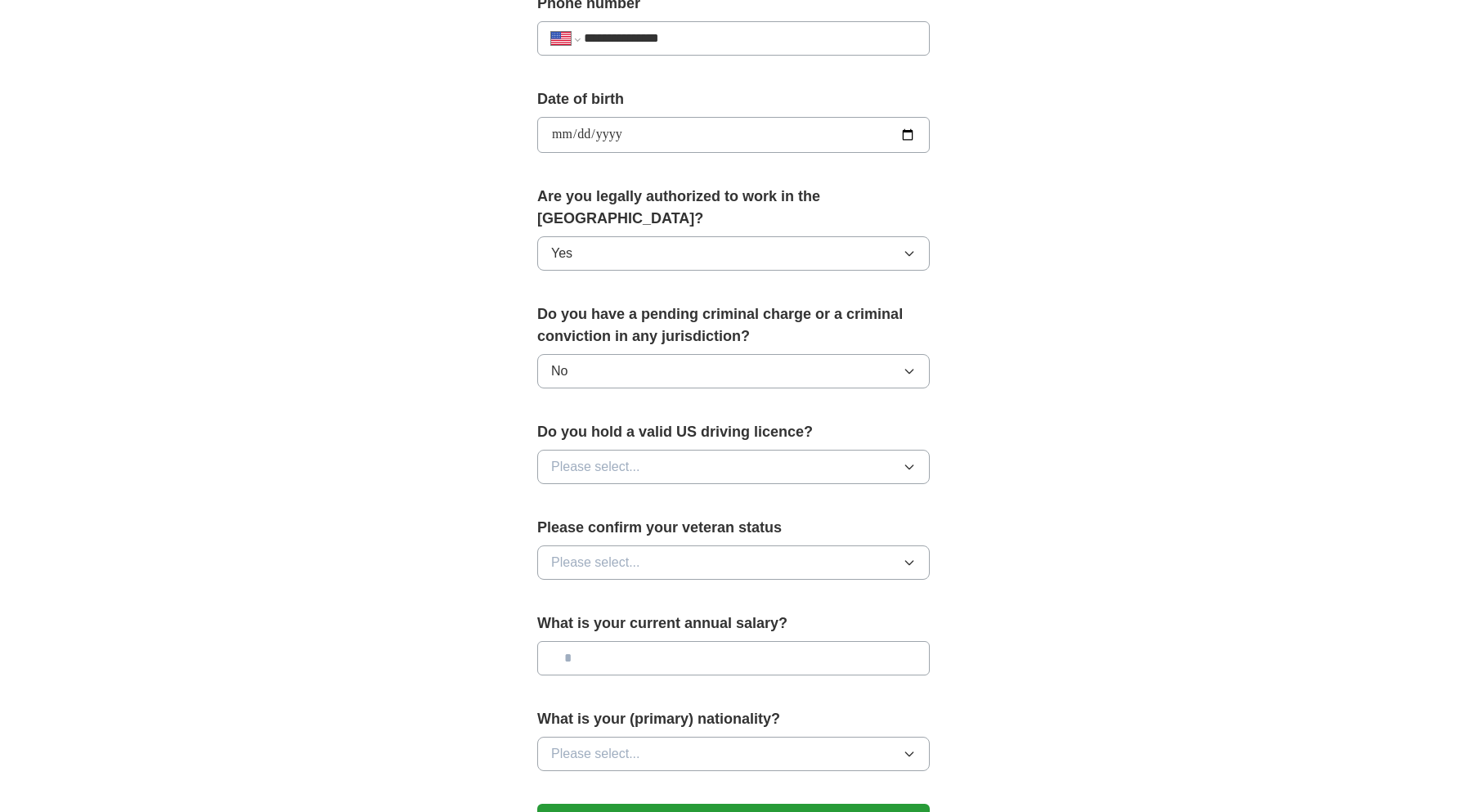
click at [816, 450] on button "Please select..." at bounding box center [733, 466] width 392 height 34
click at [761, 495] on div "Yes" at bounding box center [733, 504] width 365 height 20
click at [756, 545] on button "Please select..." at bounding box center [733, 562] width 392 height 34
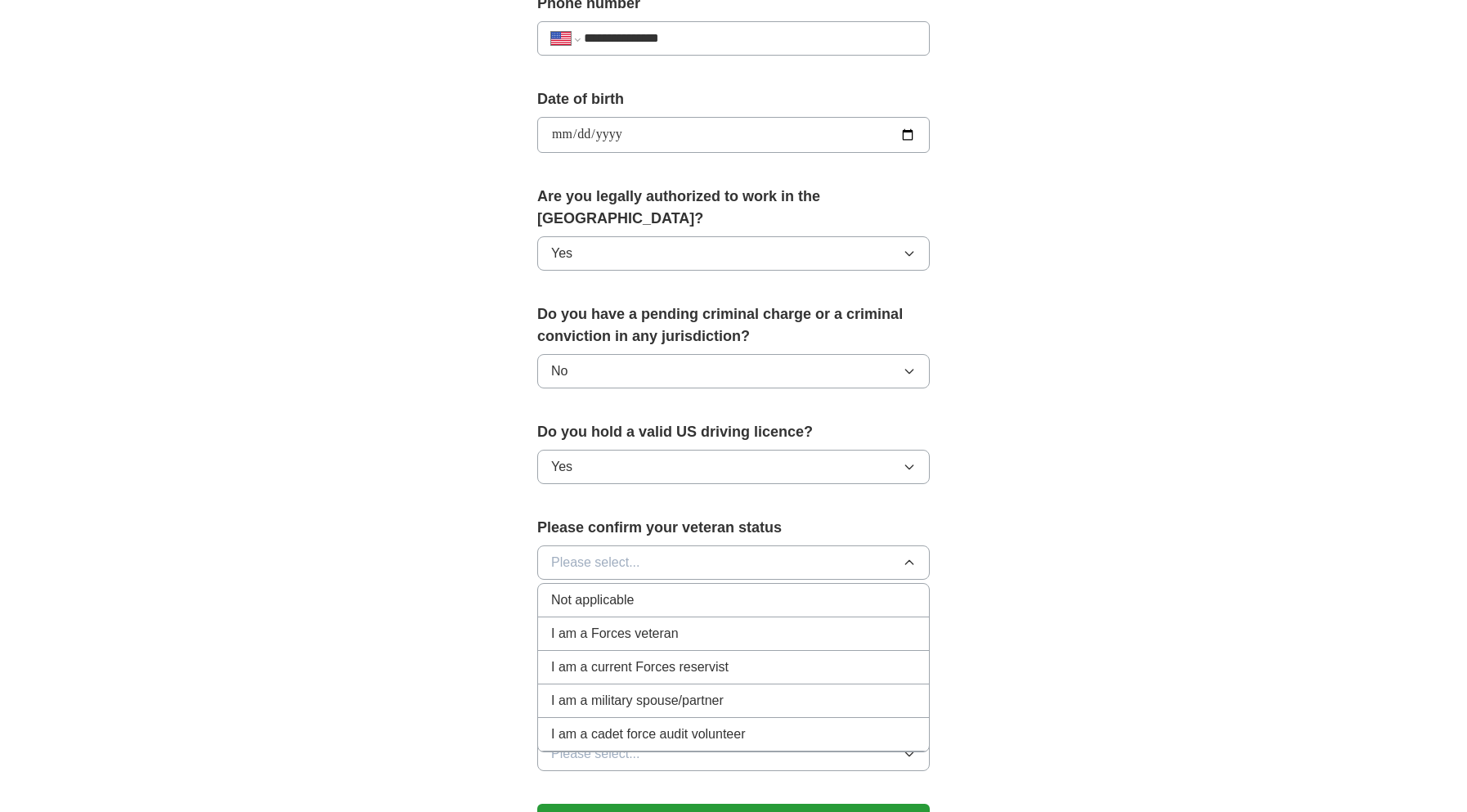
click at [627, 590] on span "Not applicable" at bounding box center [592, 600] width 82 height 20
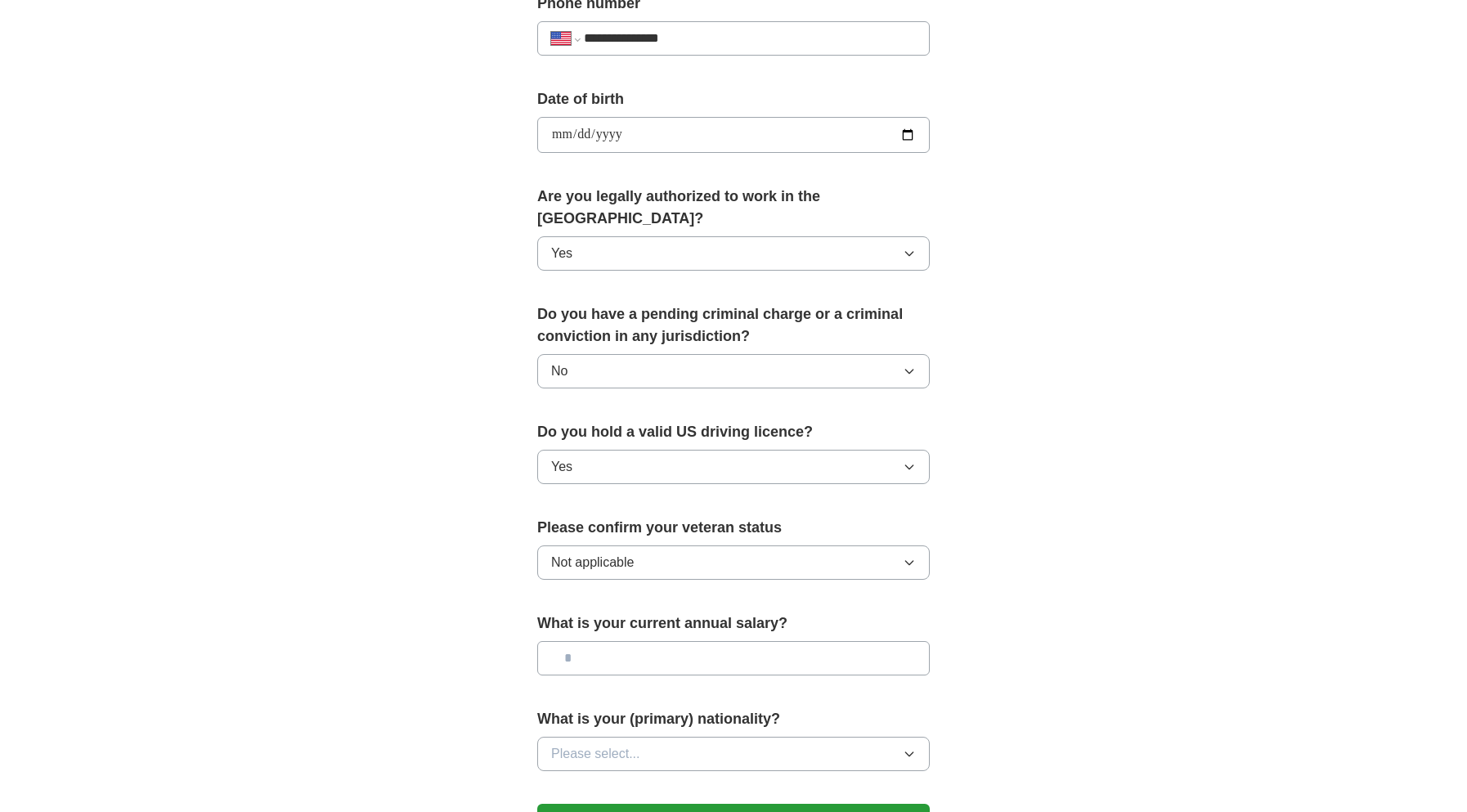
click at [657, 646] on input "text" at bounding box center [733, 657] width 392 height 34
type input "********"
click at [906, 747] on icon "button" at bounding box center [909, 754] width 13 height 13
click at [864, 782] on div "American" at bounding box center [733, 792] width 365 height 20
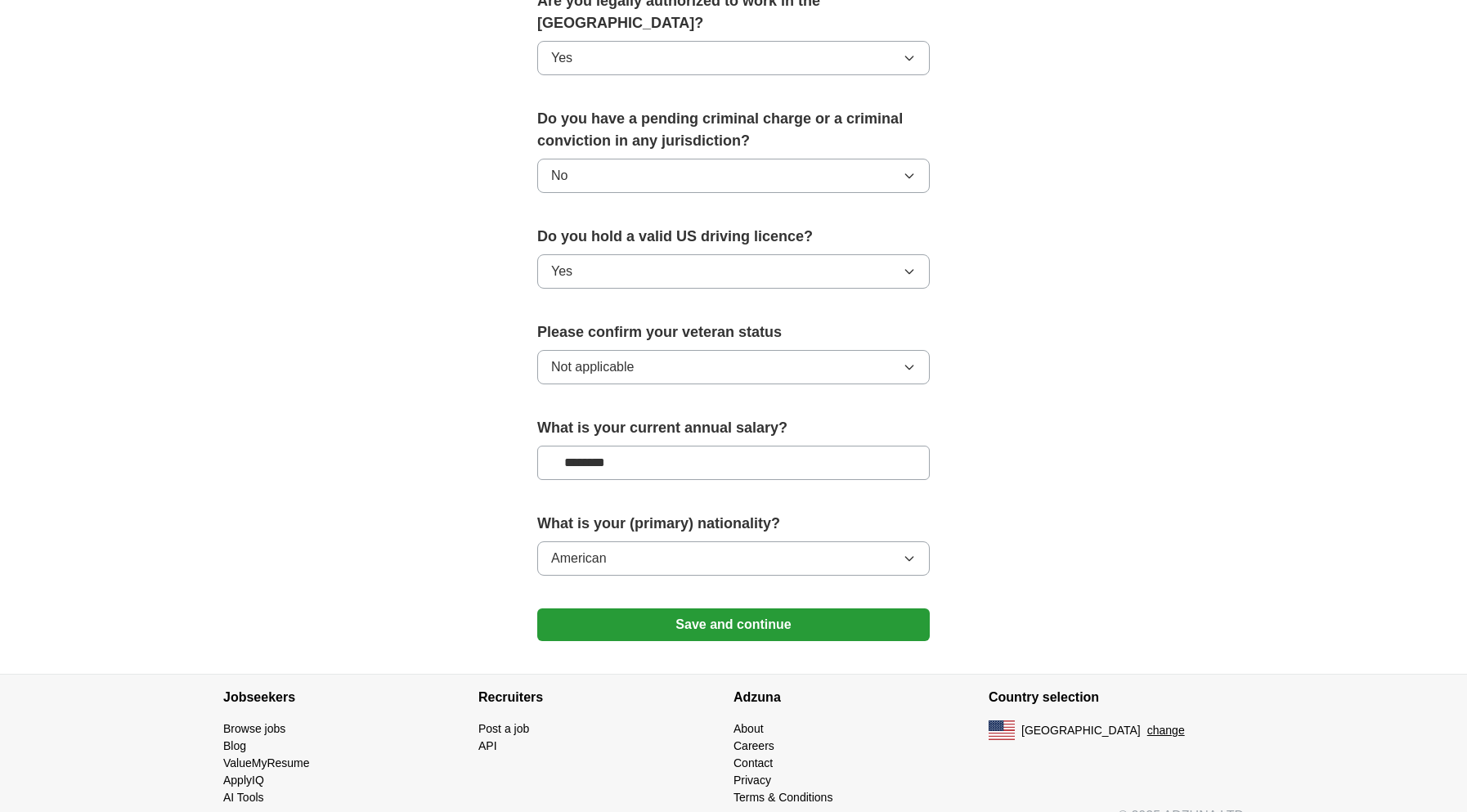
scroll to position [869, 0]
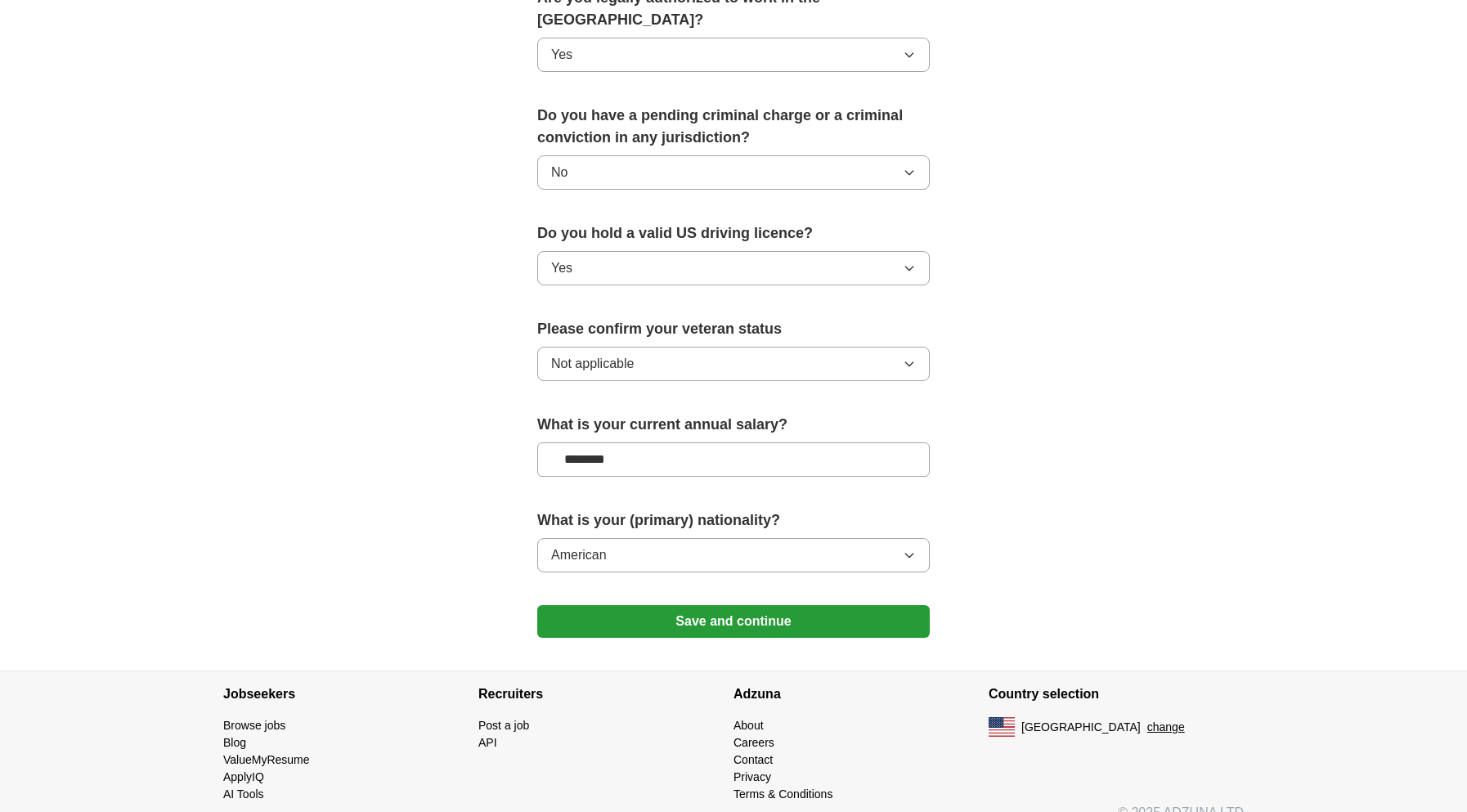
click at [785, 610] on button "Save and continue" at bounding box center [733, 621] width 392 height 32
